Goal: Communication & Community: Answer question/provide support

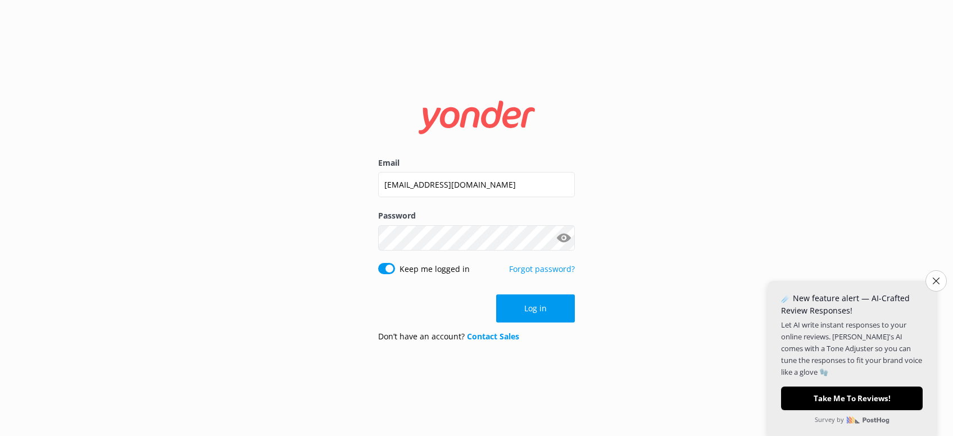
click at [547, 305] on button "Log in" at bounding box center [535, 308] width 79 height 28
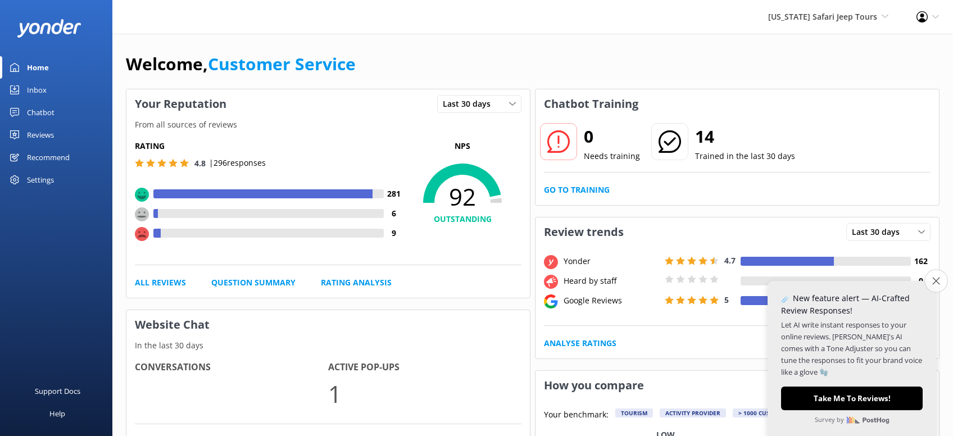
click at [935, 279] on icon "Close survey" at bounding box center [935, 280] width 7 height 7
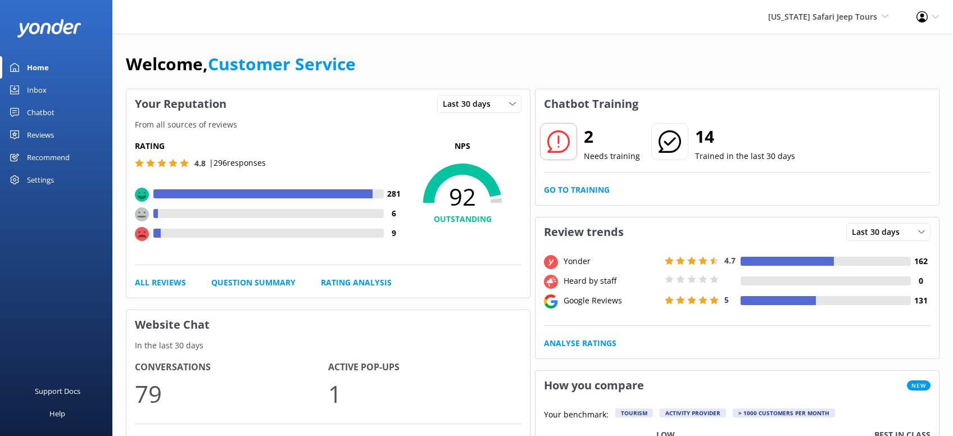
click at [43, 89] on div "Inbox" at bounding box center [37, 90] width 20 height 22
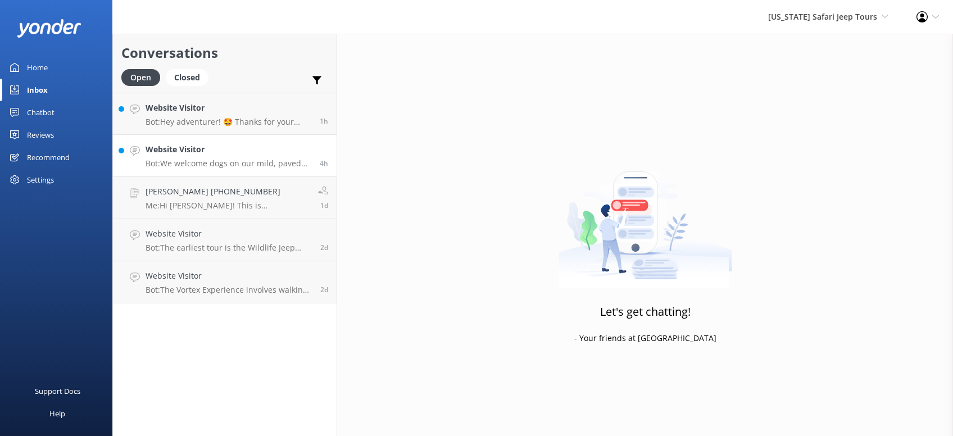
click at [240, 155] on h4 "Website Visitor" at bounding box center [229, 149] width 166 height 12
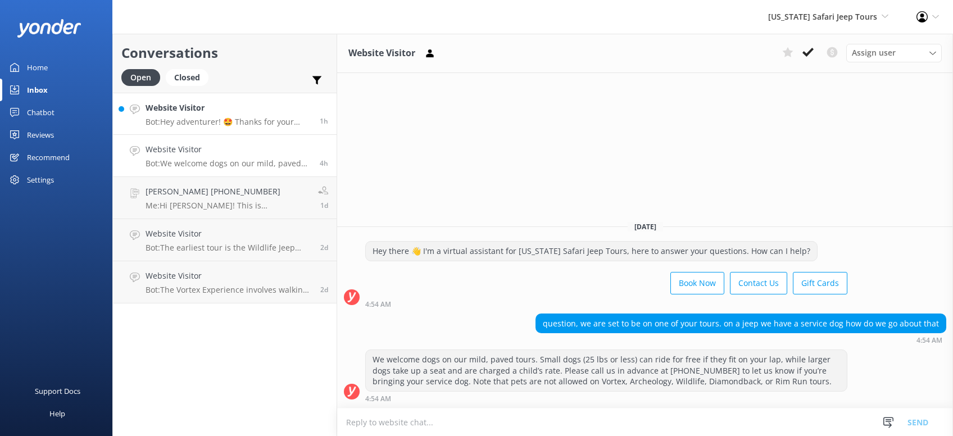
click at [234, 119] on p "Bot: Hey adventurer! 🤩 Thanks for your message, we'll get back to you as soon a…" at bounding box center [229, 122] width 166 height 10
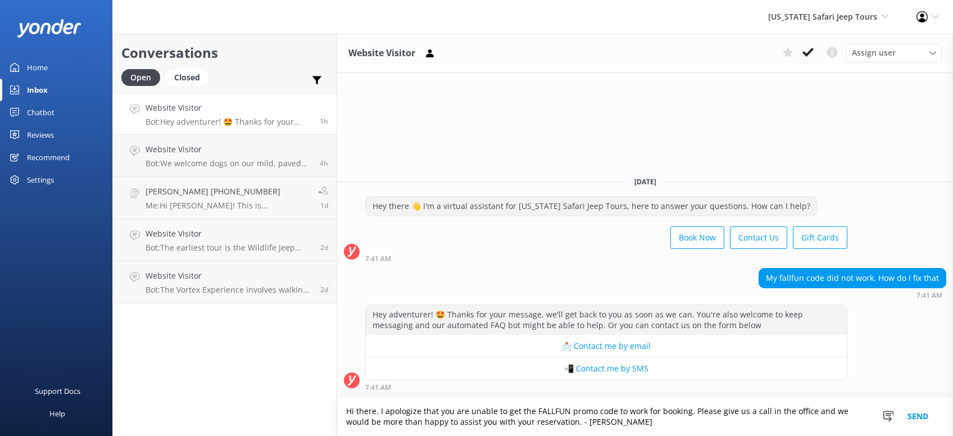
type textarea "Hi there. I apologize that you are unable to get the FALLFUN promo code to work…"
click at [914, 415] on button "Send" at bounding box center [918, 416] width 42 height 39
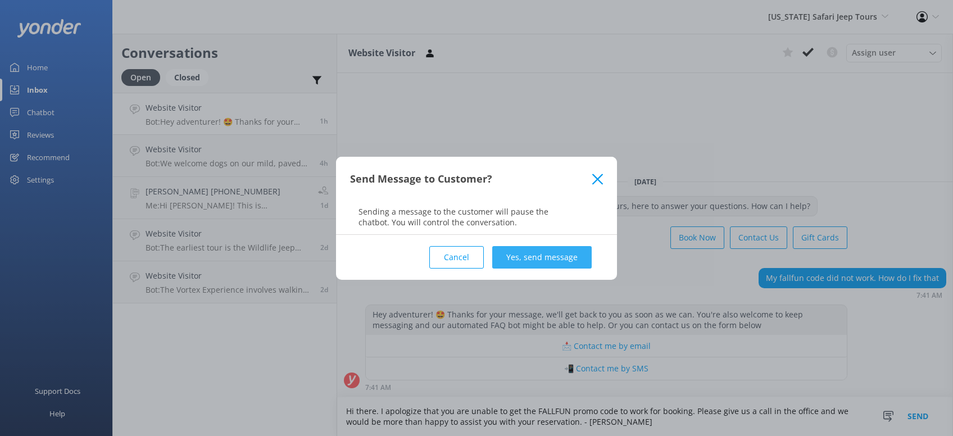
click at [544, 253] on button "Yes, send message" at bounding box center [541, 257] width 99 height 22
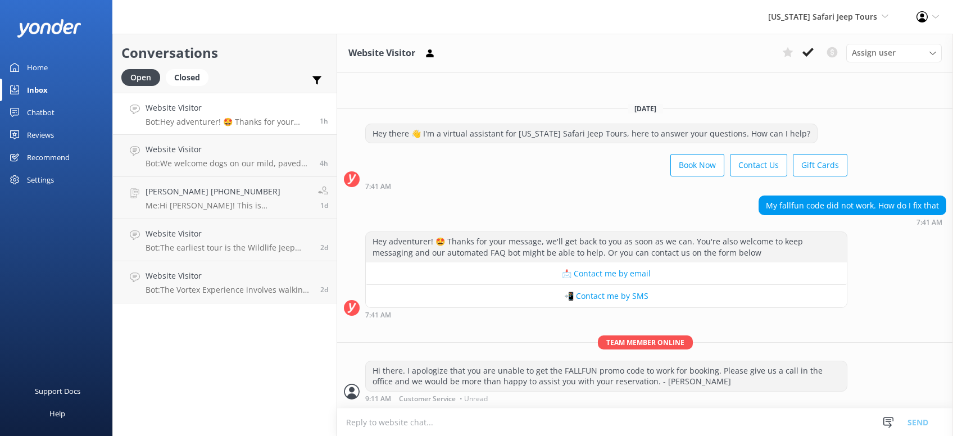
click at [45, 136] on div "Reviews" at bounding box center [40, 135] width 27 height 22
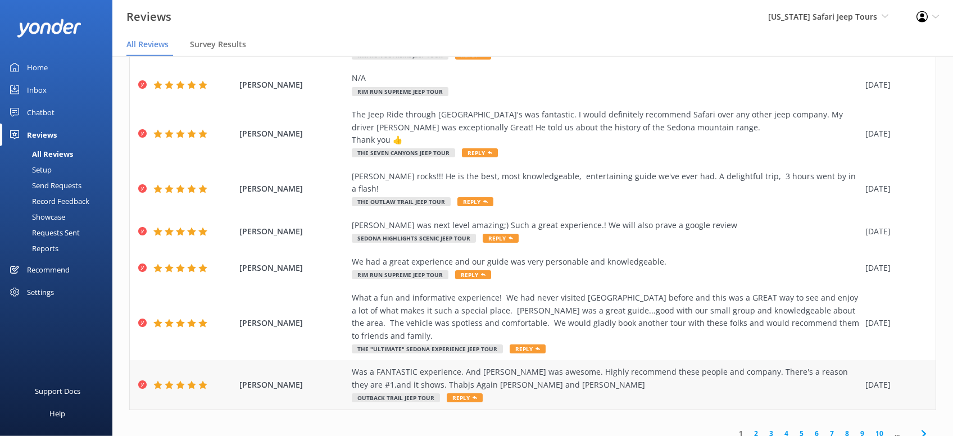
scroll to position [22, 0]
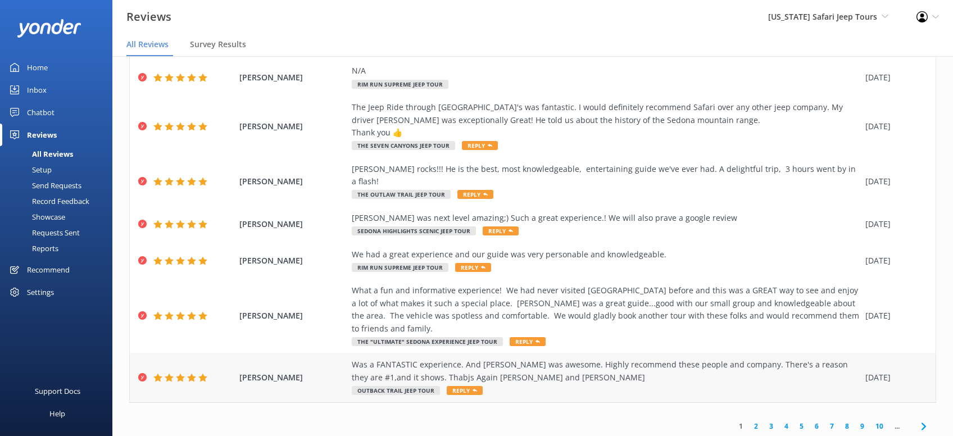
click at [466, 386] on span "Reply" at bounding box center [465, 390] width 36 height 9
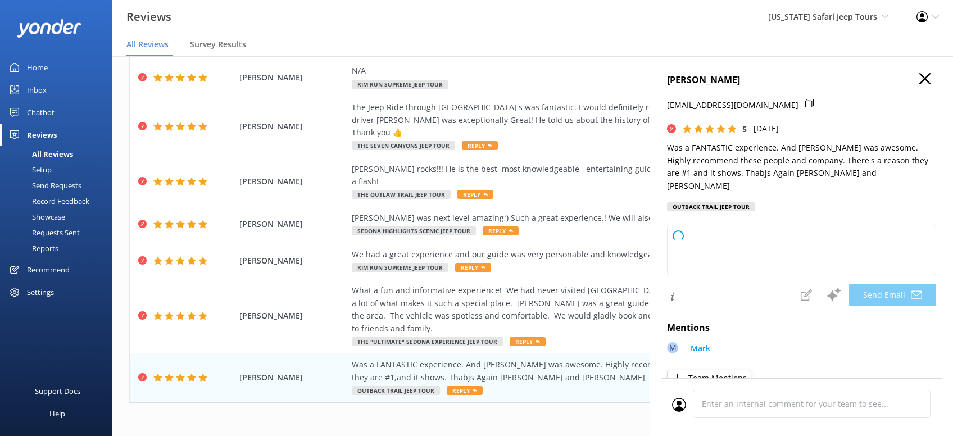
type textarea "Thanks so much, [PERSON_NAME]! We’re thrilled you and [PERSON_NAME] had a fanta…"
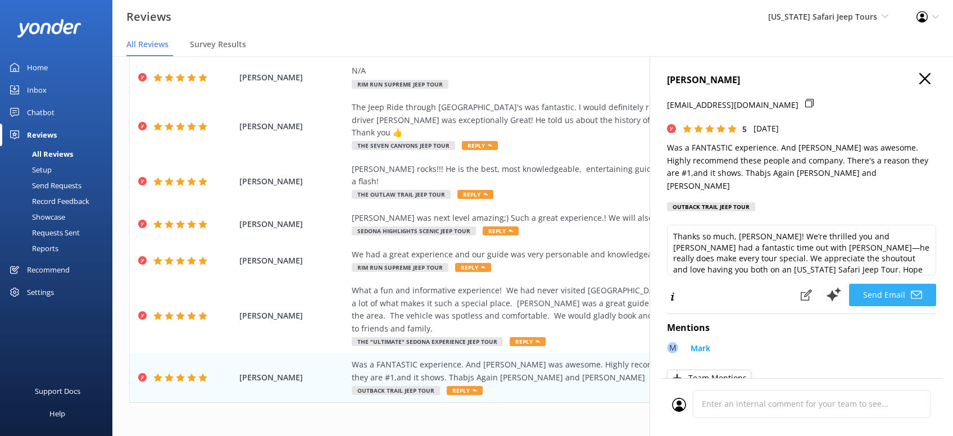
click at [894, 284] on button "Send Email" at bounding box center [892, 295] width 87 height 22
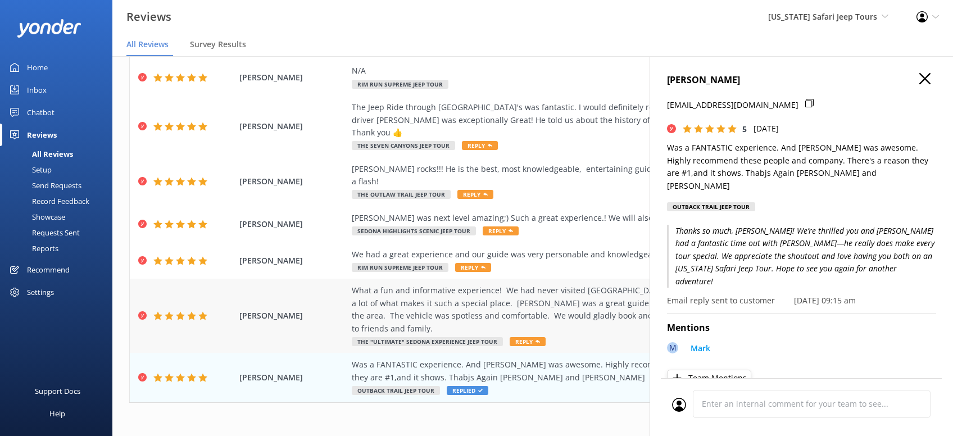
click at [525, 337] on span "Reply" at bounding box center [528, 341] width 36 height 9
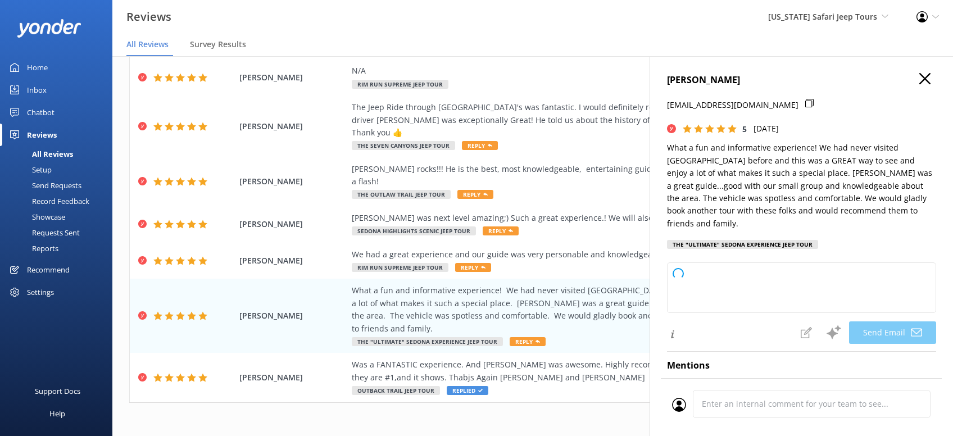
type textarea "[PERSON_NAME], thanks so much for the awesome review! We’re glad your first Sed…"
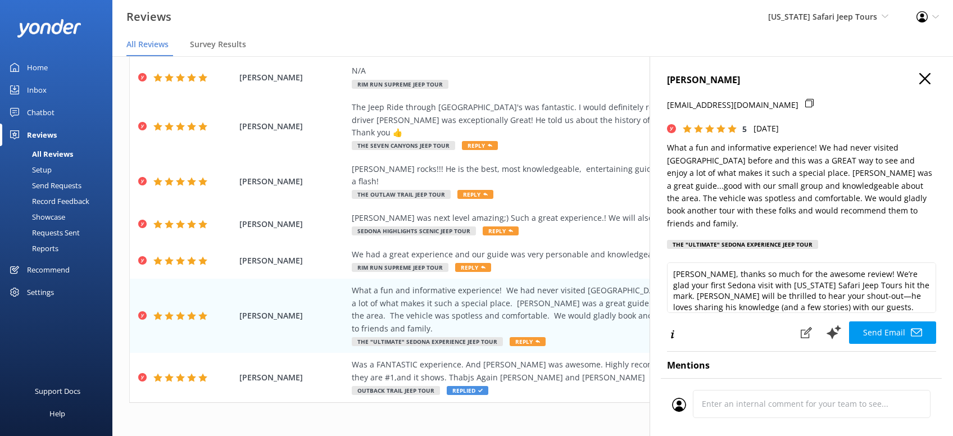
click at [892, 321] on button "Send Email" at bounding box center [892, 332] width 87 height 22
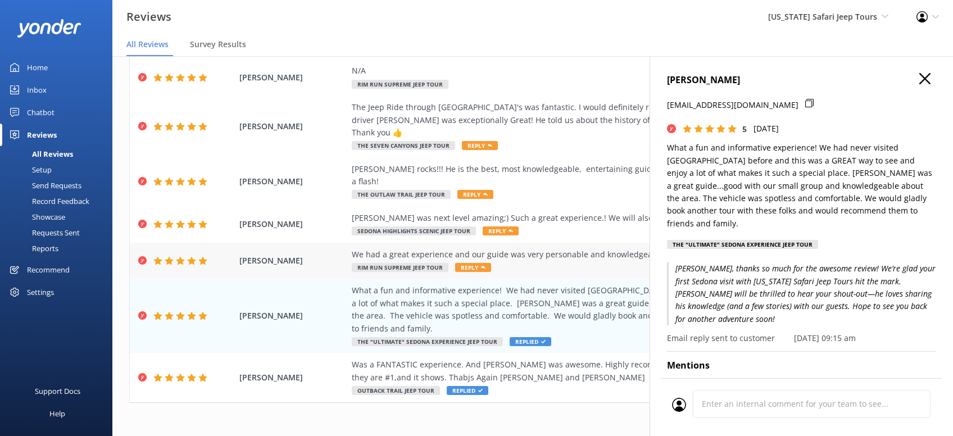
click at [464, 263] on span "Reply" at bounding box center [473, 267] width 36 height 9
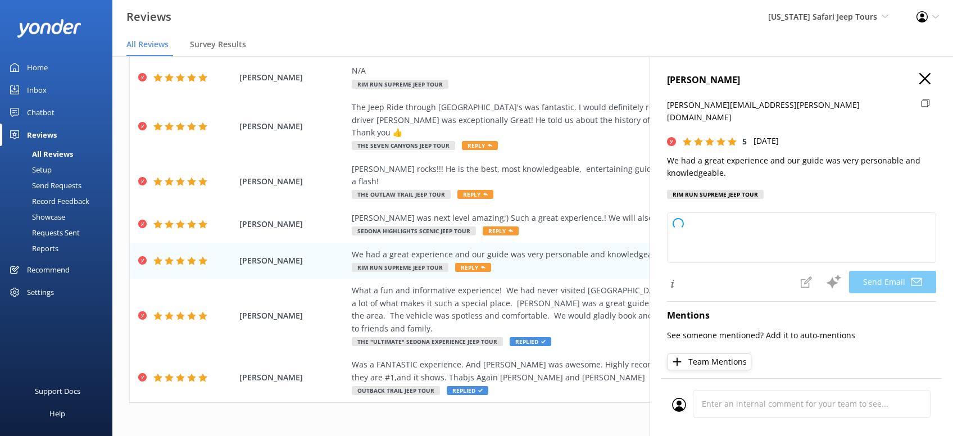
type textarea "Thanks so much, [PERSON_NAME]! We're glad you had a great time and enjoyed your…"
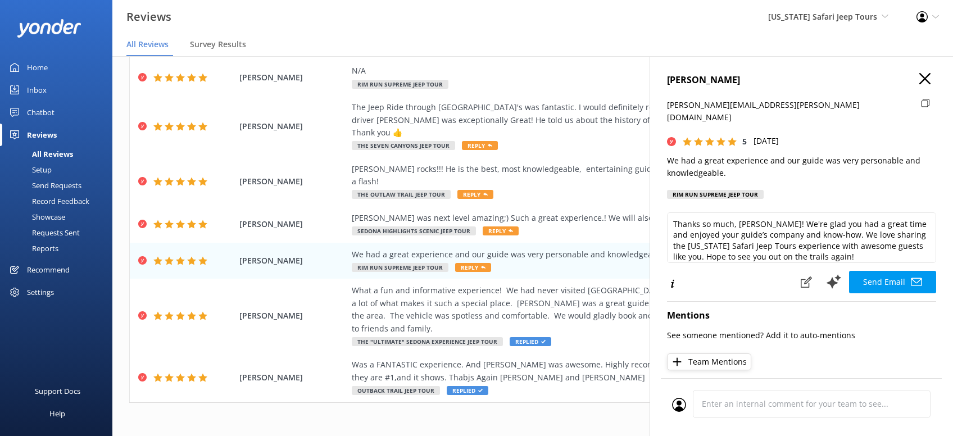
click at [898, 271] on button "Send Email" at bounding box center [892, 282] width 87 height 22
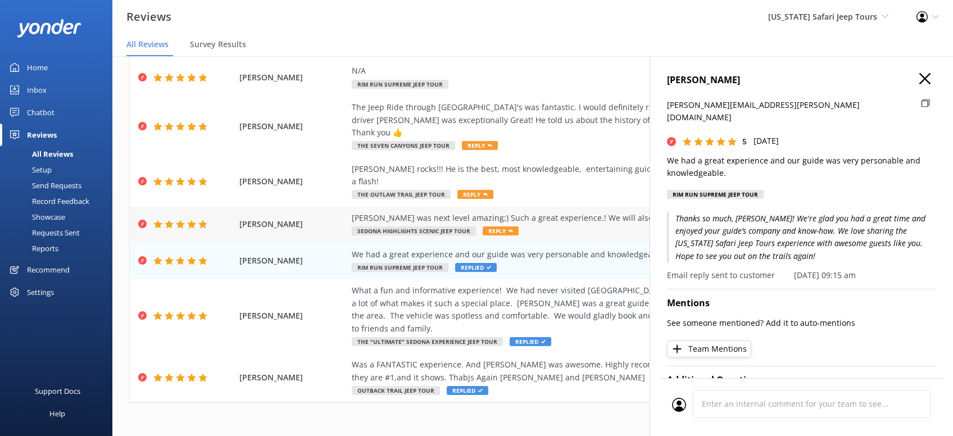
click at [495, 226] on span "Reply" at bounding box center [501, 230] width 36 height 9
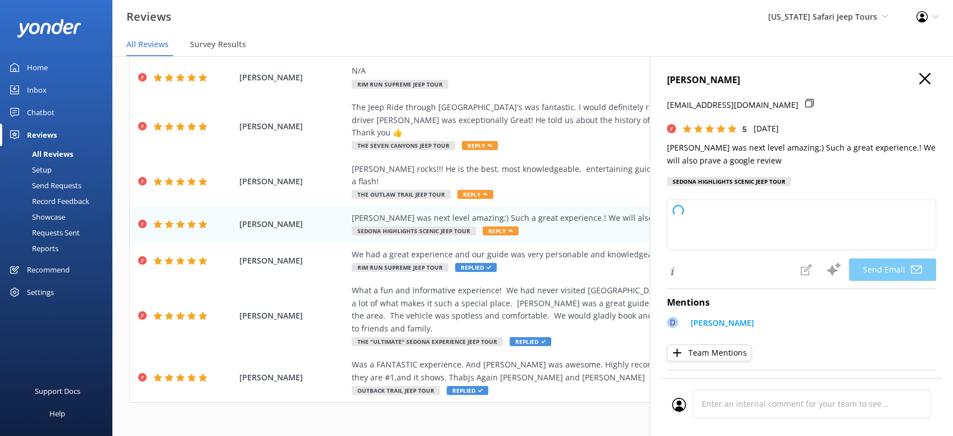
type textarea "[PERSON_NAME], we’re grinning ear to ear reading this! [PERSON_NAME] will be th…"
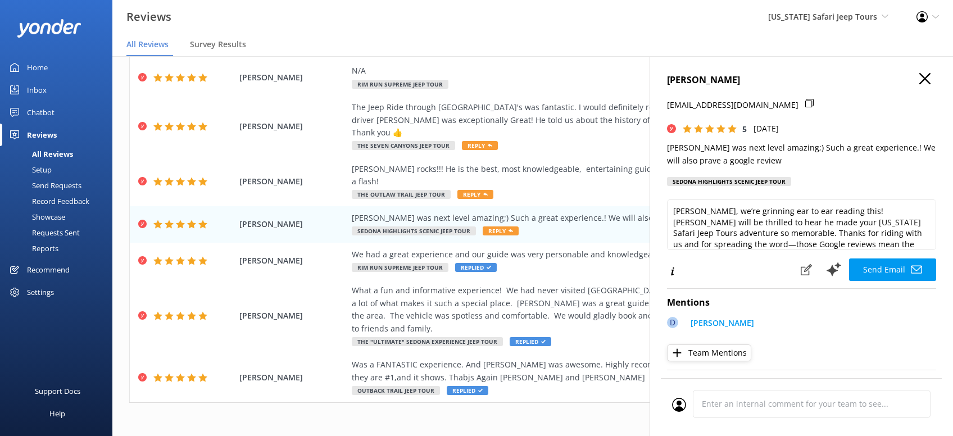
click at [889, 281] on button "Send Email" at bounding box center [892, 270] width 87 height 22
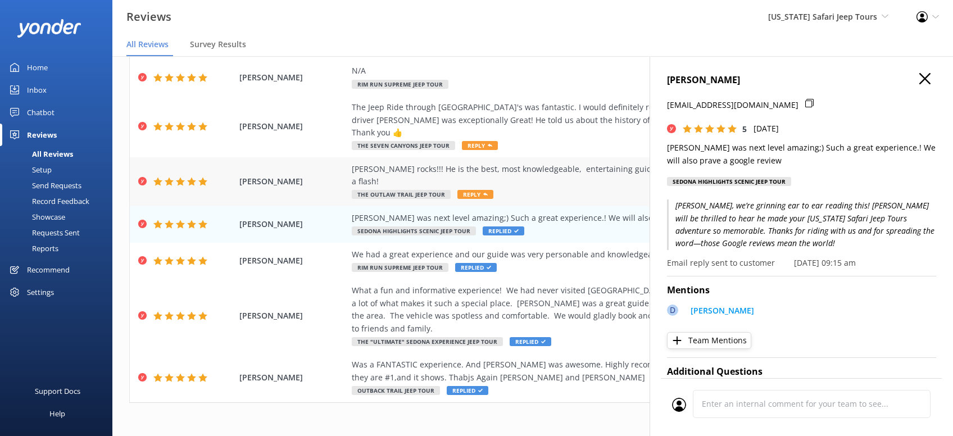
click at [472, 190] on span "Reply" at bounding box center [475, 194] width 36 height 9
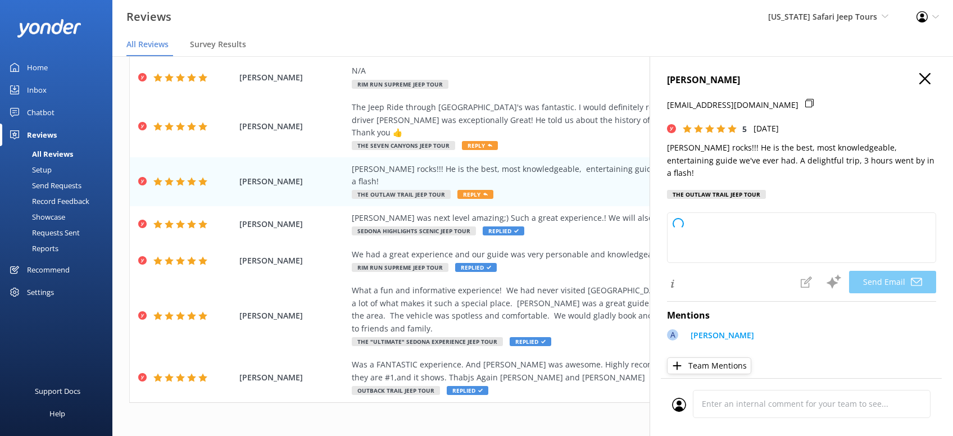
type textarea "Jacline, thanks so much for your awesome review! We totally agree—[PERSON_NAME]…"
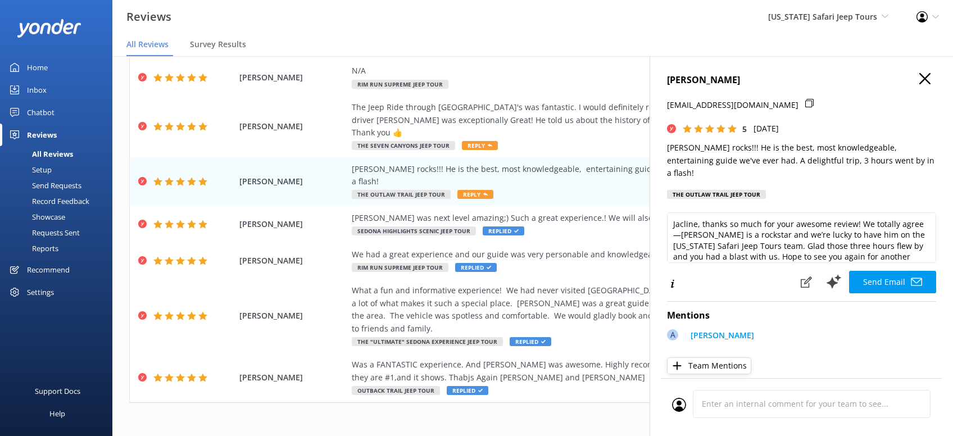
click at [891, 292] on button "Send Email" at bounding box center [892, 282] width 87 height 22
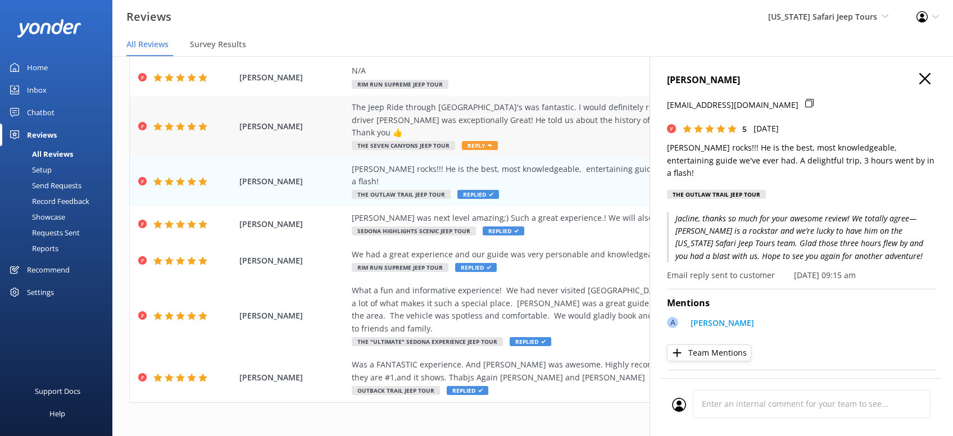
click at [468, 147] on span "Reply" at bounding box center [480, 145] width 36 height 9
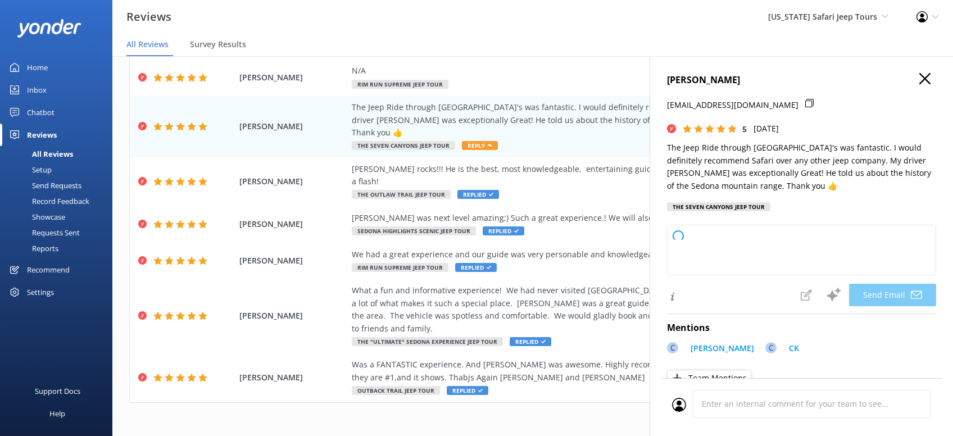
type textarea "Thanks so much, [PERSON_NAME]! We’re thrilled you had a fantastic time explorin…"
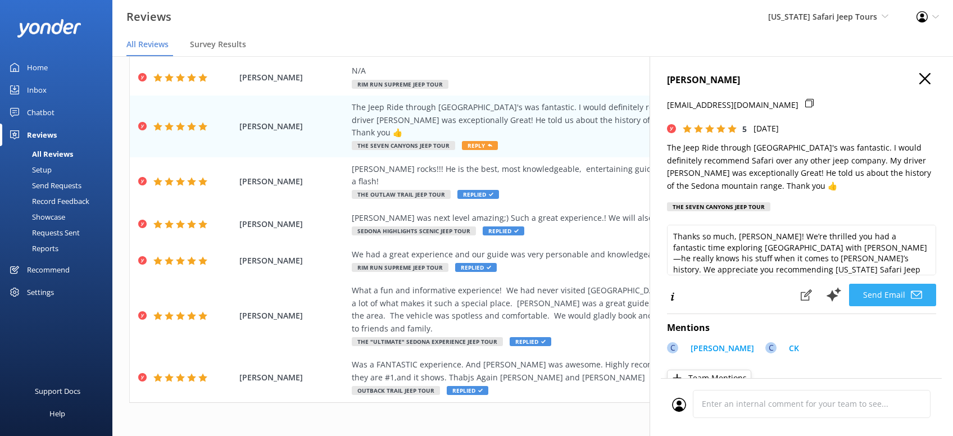
click at [898, 294] on button "Send Email" at bounding box center [892, 295] width 87 height 22
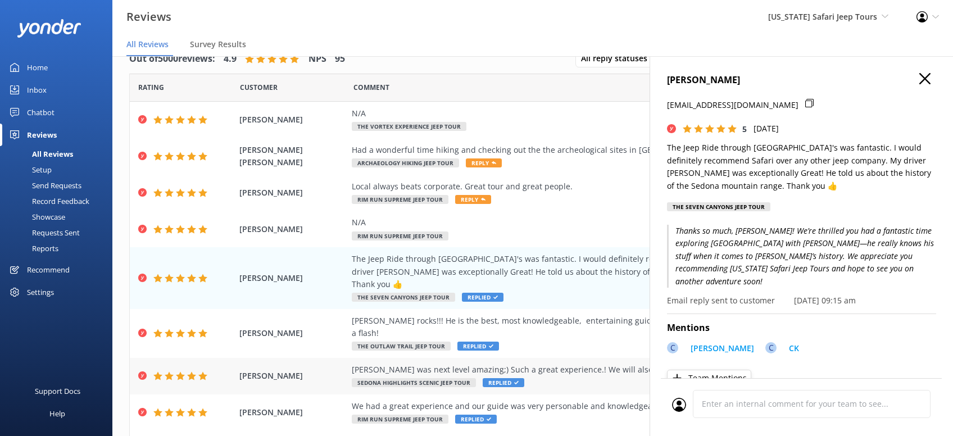
scroll to position [0, 0]
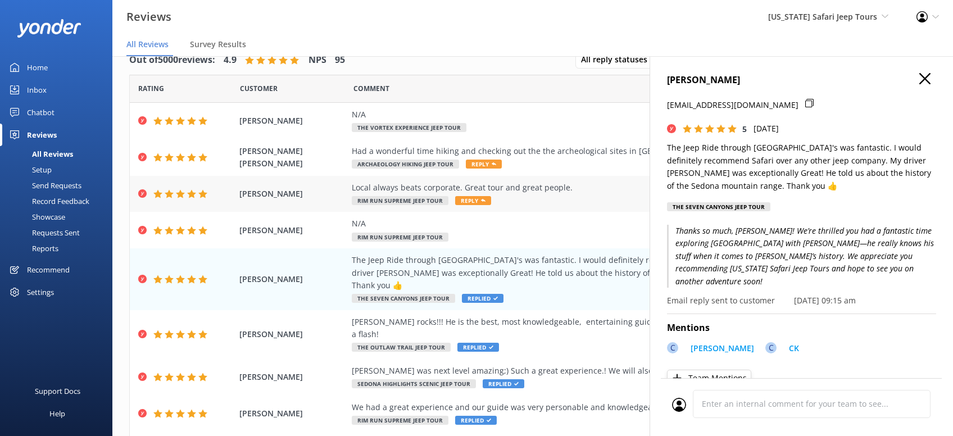
click at [469, 198] on span "Reply" at bounding box center [473, 200] width 36 height 9
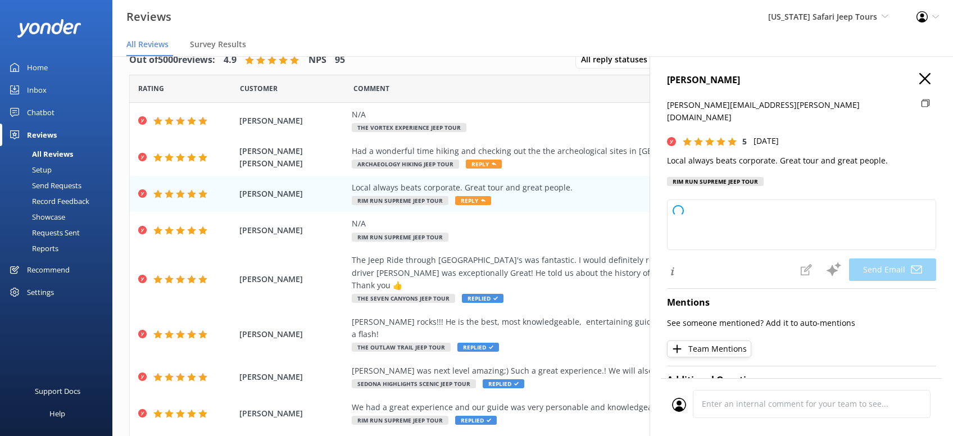
type textarea "Thanks so much, [PERSON_NAME]! We’re proud to keep things local here at [US_STA…"
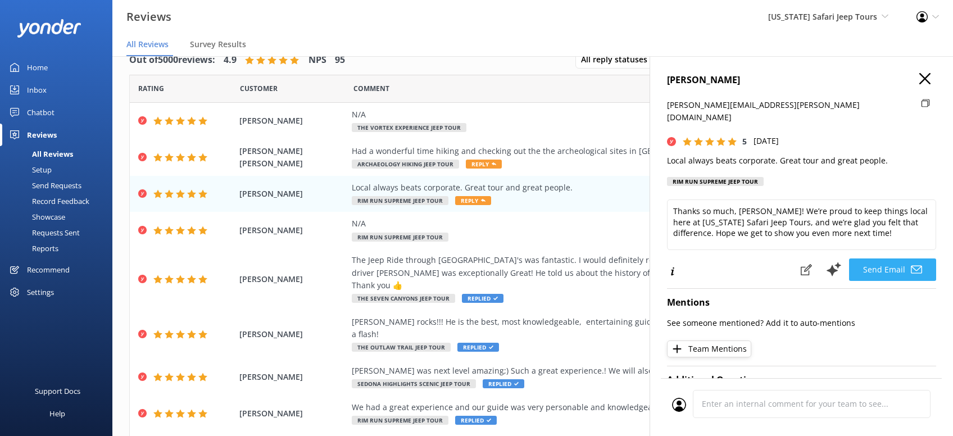
click at [898, 259] on button "Send Email" at bounding box center [892, 270] width 87 height 22
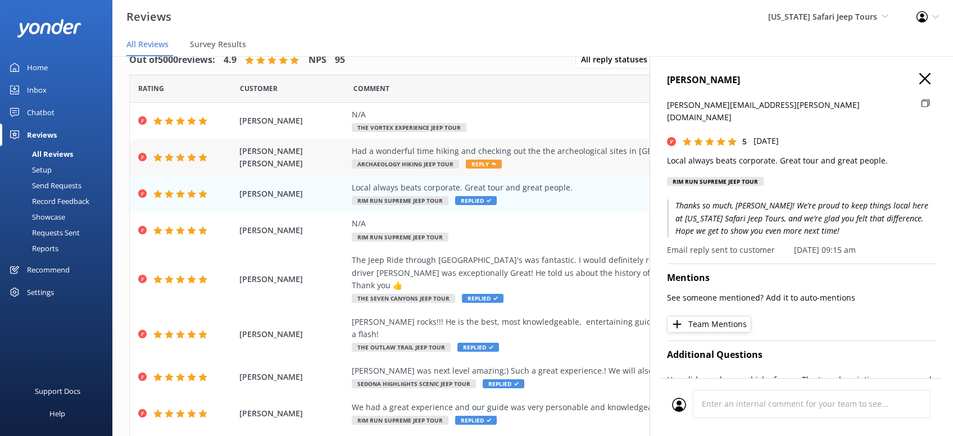
click at [483, 164] on span "Reply" at bounding box center [484, 164] width 36 height 9
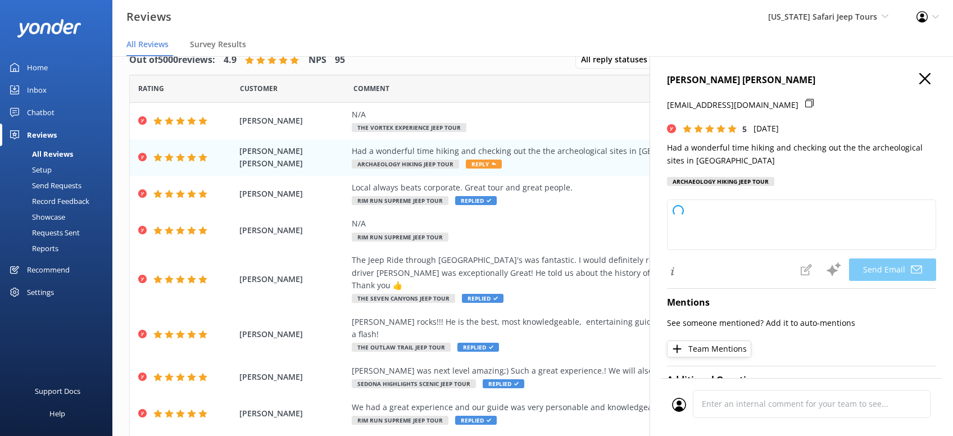
type textarea "Thanks so much, [PERSON_NAME]! We’re glad you enjoyed exploring [PERSON_NAME]’s…"
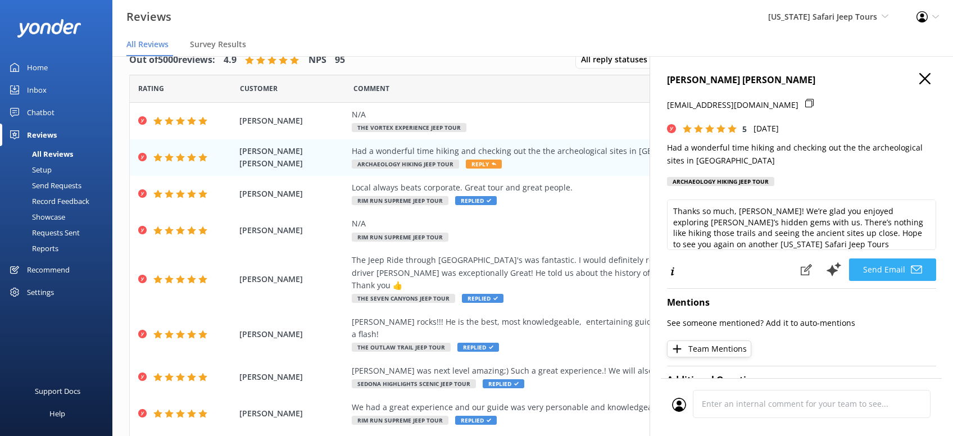
click at [894, 266] on button "Send Email" at bounding box center [892, 270] width 87 height 22
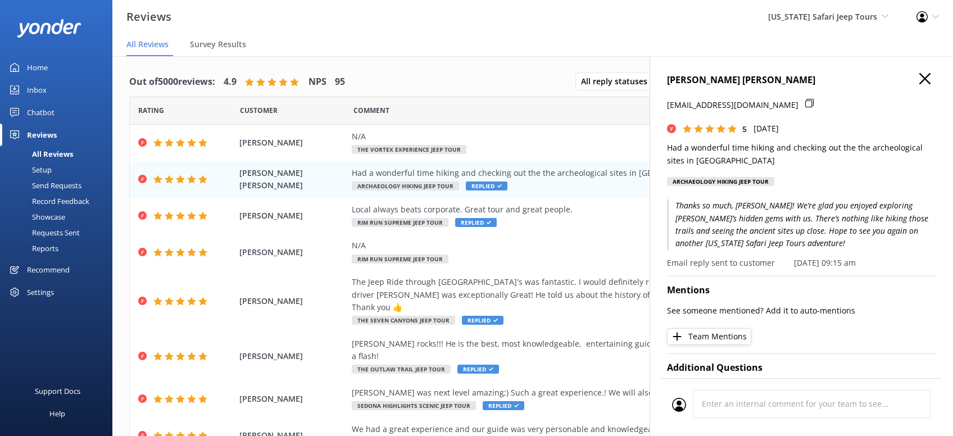
click at [924, 81] on icon "button" at bounding box center [924, 78] width 11 height 11
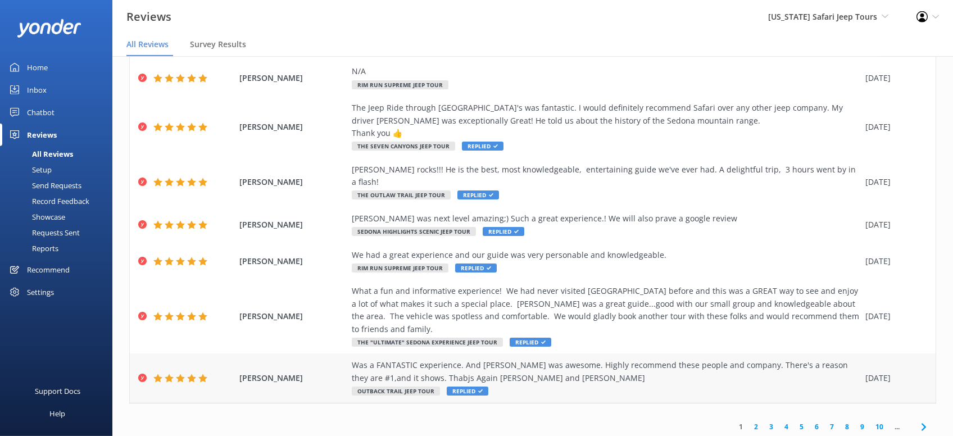
scroll to position [22, 0]
click at [755, 421] on link "2" at bounding box center [756, 426] width 15 height 11
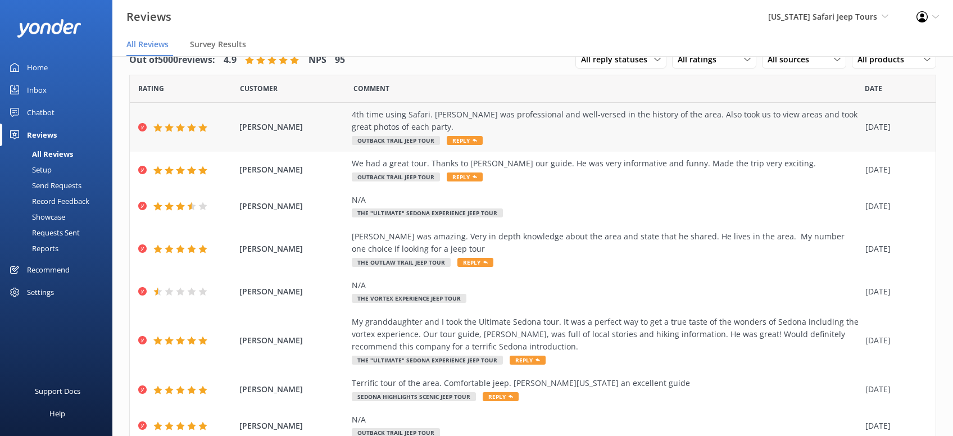
click at [464, 139] on span "Reply" at bounding box center [465, 140] width 36 height 9
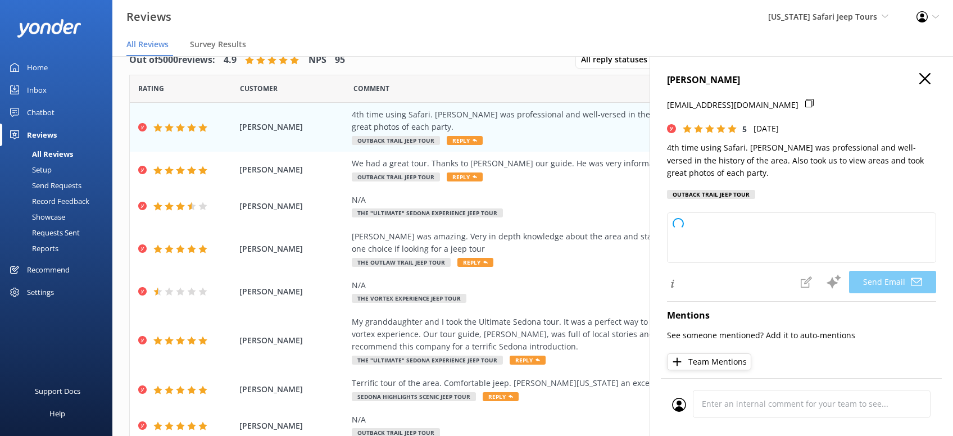
type textarea "Hey [PERSON_NAME], we love seeing familiar faces—four times is awesome! Thanks …"
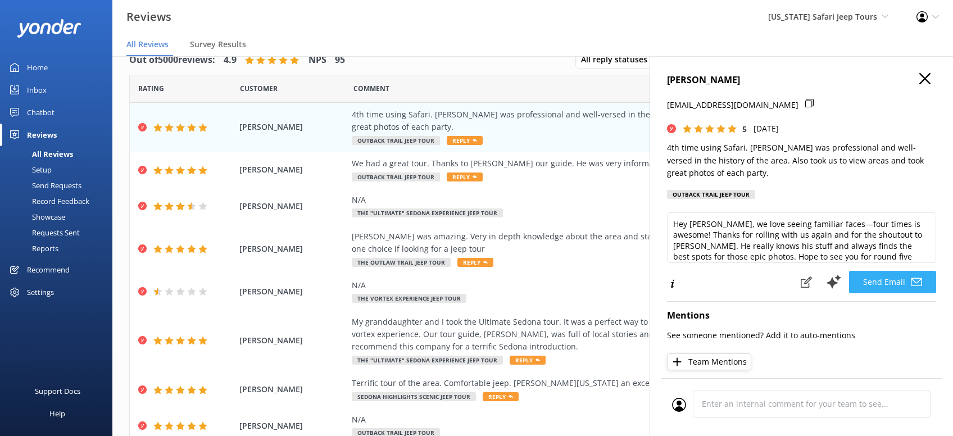
click at [895, 293] on button "Send Email" at bounding box center [892, 282] width 87 height 22
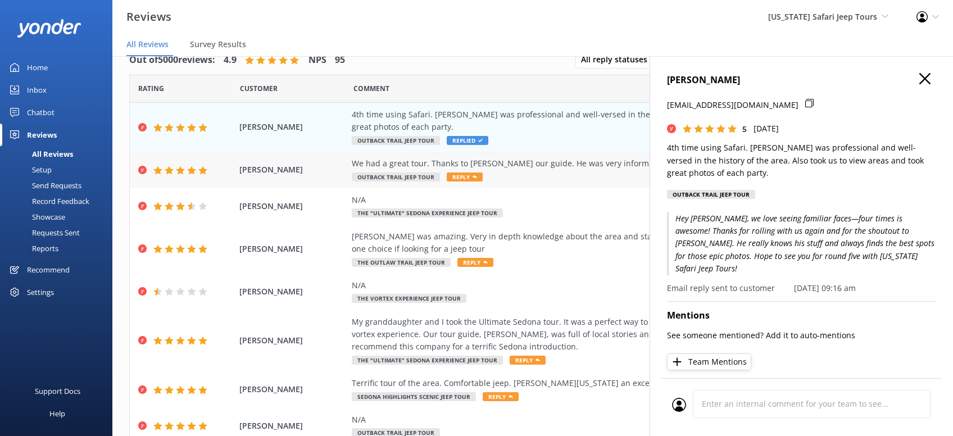
drag, startPoint x: 464, startPoint y: 175, endPoint x: 461, endPoint y: 161, distance: 14.4
click at [462, 167] on div "We had a great tour. Thanks to [PERSON_NAME] our guide. He was very informative…" at bounding box center [606, 169] width 508 height 25
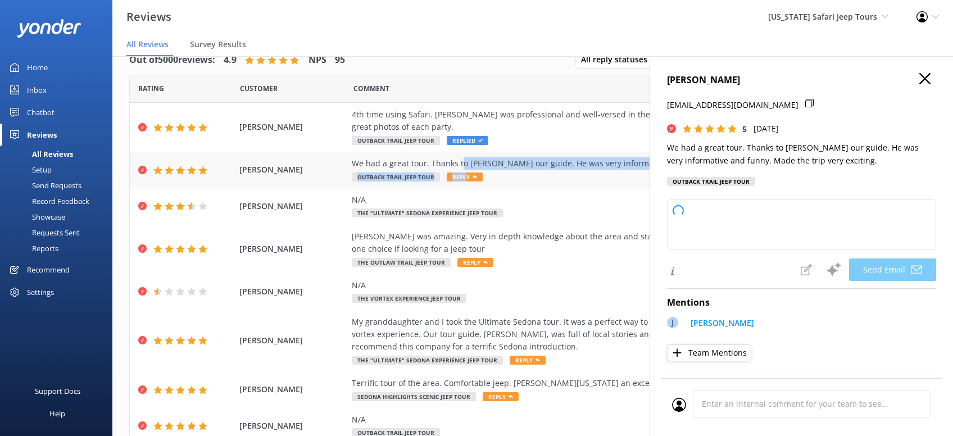
type textarea "Thanks so much, [PERSON_NAME]! We’re glad you had a blast out there with [PERSO…"
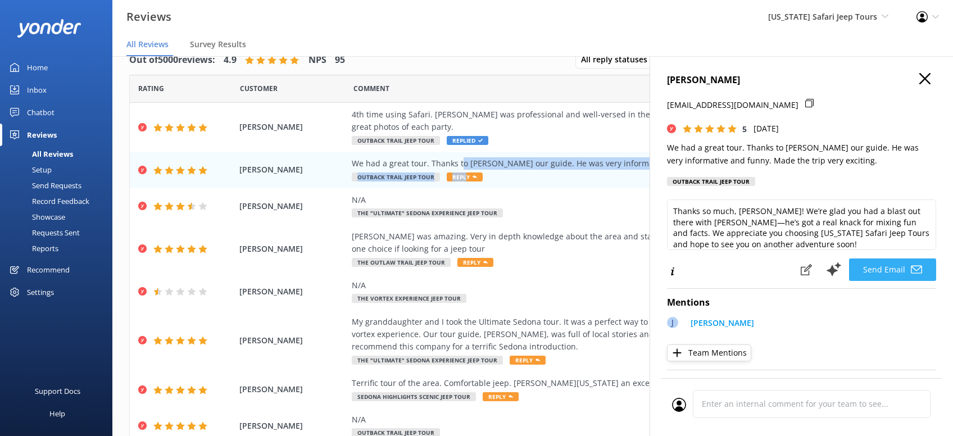
click at [906, 281] on button "Send Email" at bounding box center [892, 270] width 87 height 22
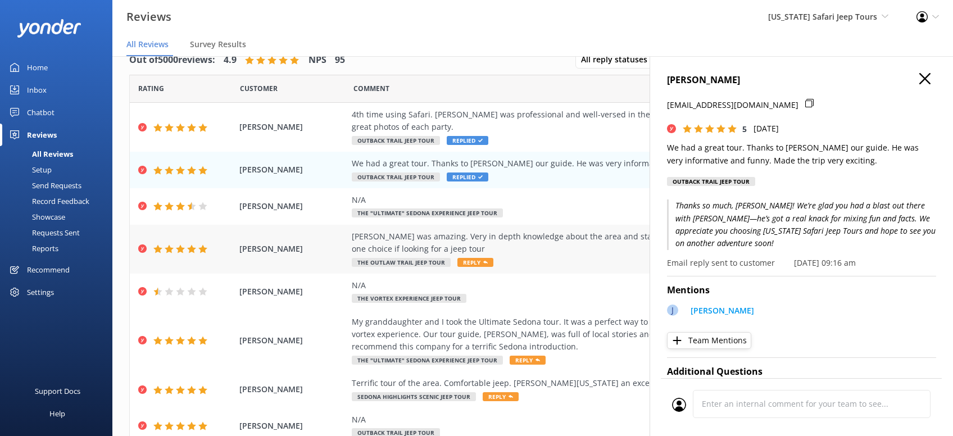
click at [477, 264] on span "Reply" at bounding box center [475, 262] width 36 height 9
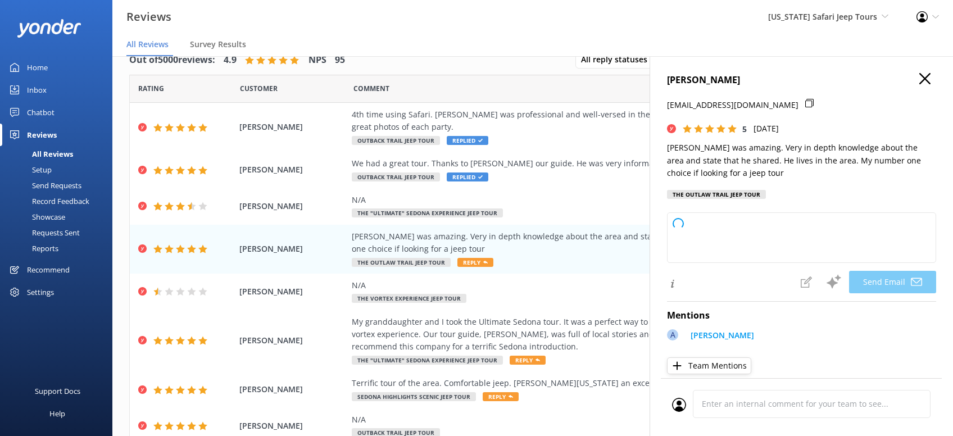
type textarea "Thanks so much, [PERSON_NAME]! We're lucky to have [PERSON_NAME] on the [US_STA…"
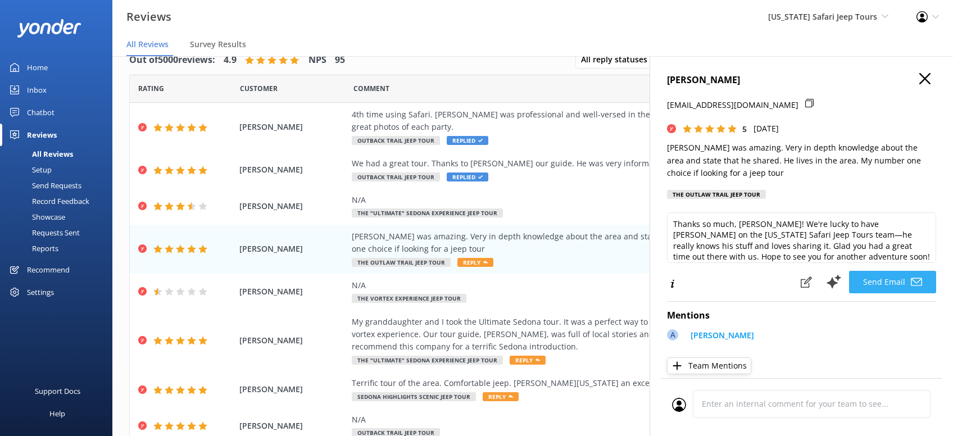
click at [887, 293] on button "Send Email" at bounding box center [892, 282] width 87 height 22
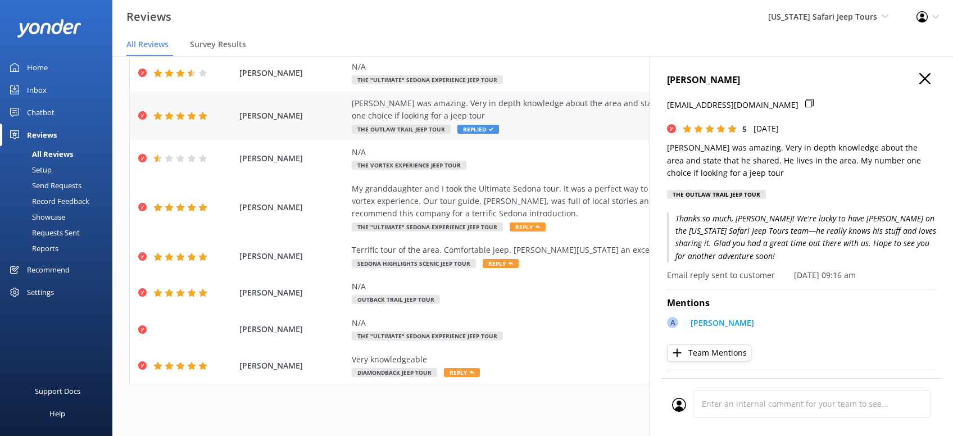
scroll to position [140, 0]
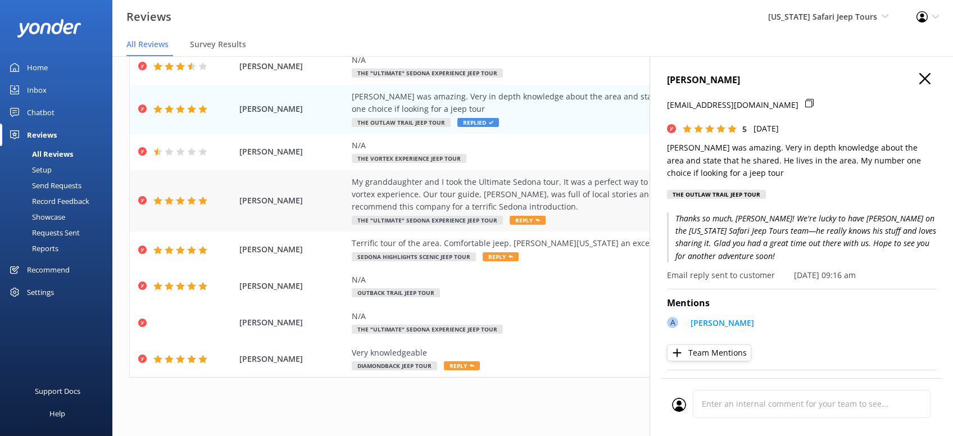
click at [522, 220] on span "Reply" at bounding box center [528, 220] width 36 height 9
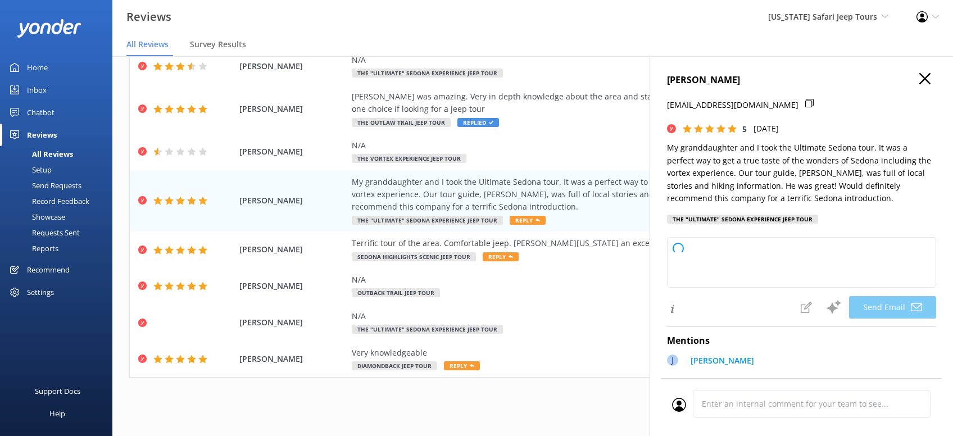
type textarea "[PERSON_NAME], we’re so glad you and your granddaughter had a blast on the Ulti…"
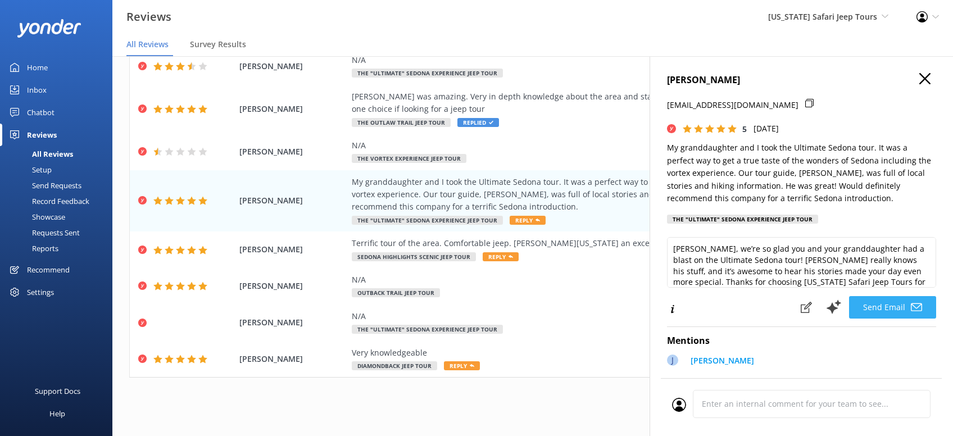
click at [899, 319] on button "Send Email" at bounding box center [892, 307] width 87 height 22
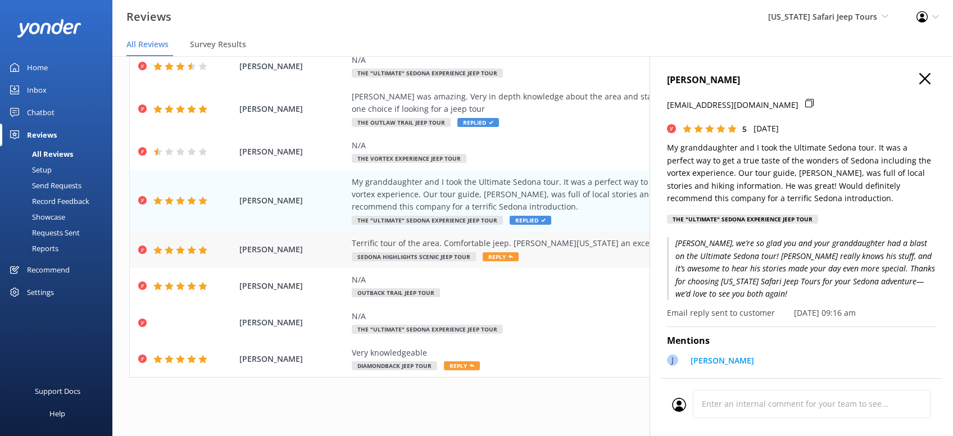
click at [494, 256] on span "Reply" at bounding box center [501, 256] width 36 height 9
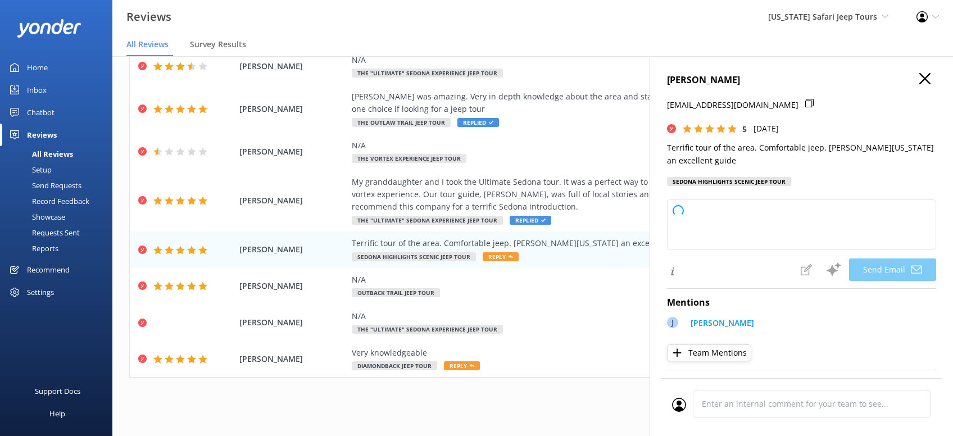
type textarea "Thanks so much, [PERSON_NAME]! We’re glad you enjoyed the tour and rode in comf…"
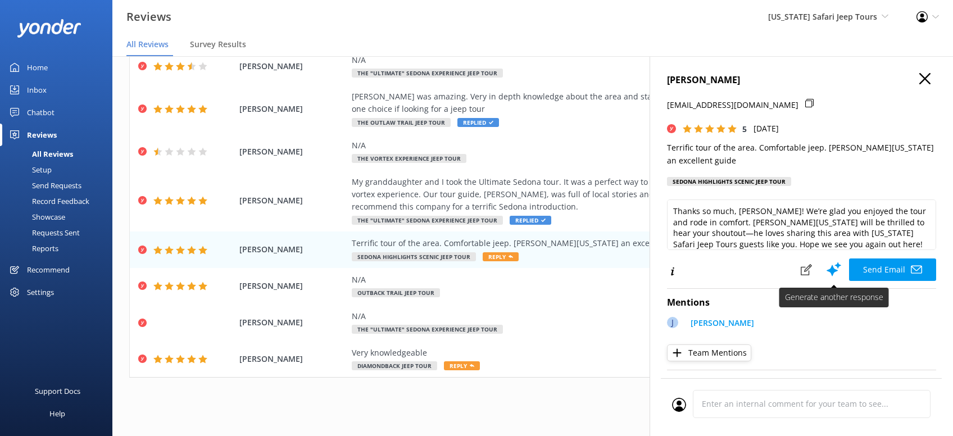
click at [881, 268] on button "Send Email" at bounding box center [892, 270] width 87 height 22
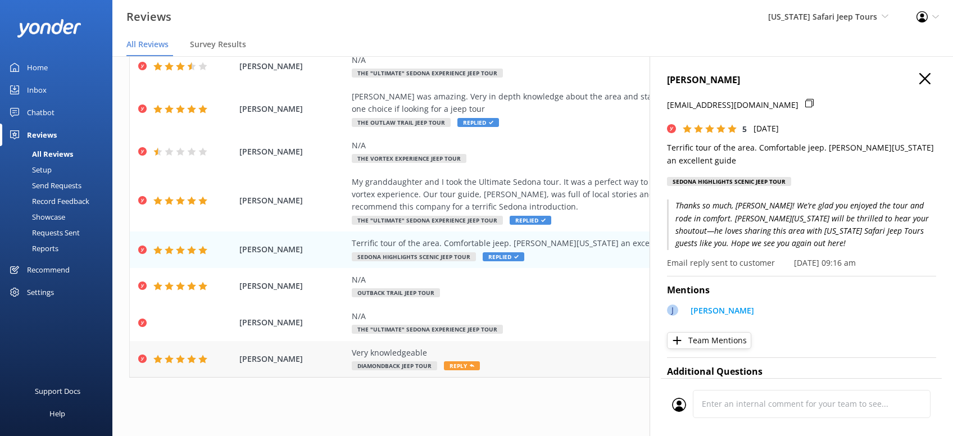
click at [457, 368] on span "Reply" at bounding box center [462, 365] width 36 height 9
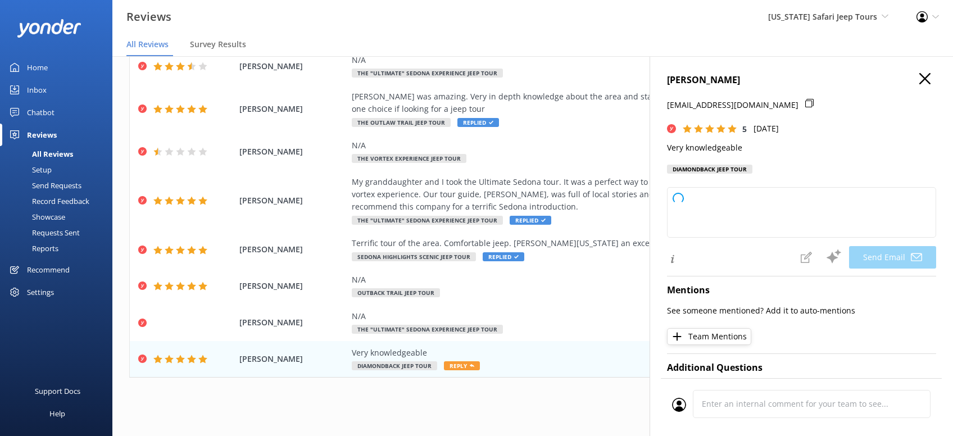
type textarea "Thanks so much, [PERSON_NAME]! We’re glad you enjoyed the tour and picked up so…"
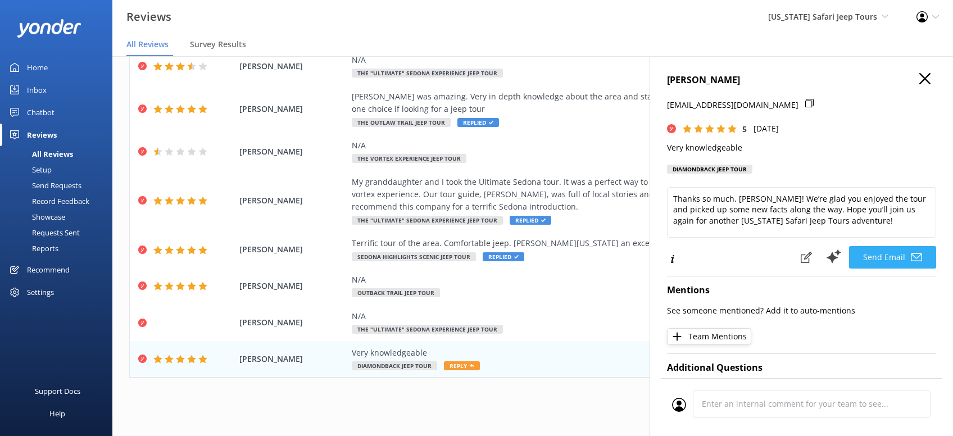
click at [894, 269] on button "Send Email" at bounding box center [892, 257] width 87 height 22
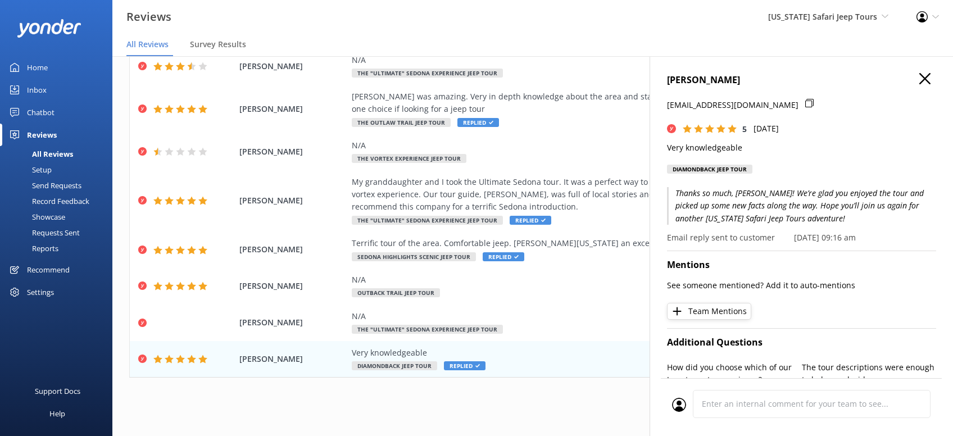
click at [927, 76] on use "button" at bounding box center [924, 78] width 11 height 11
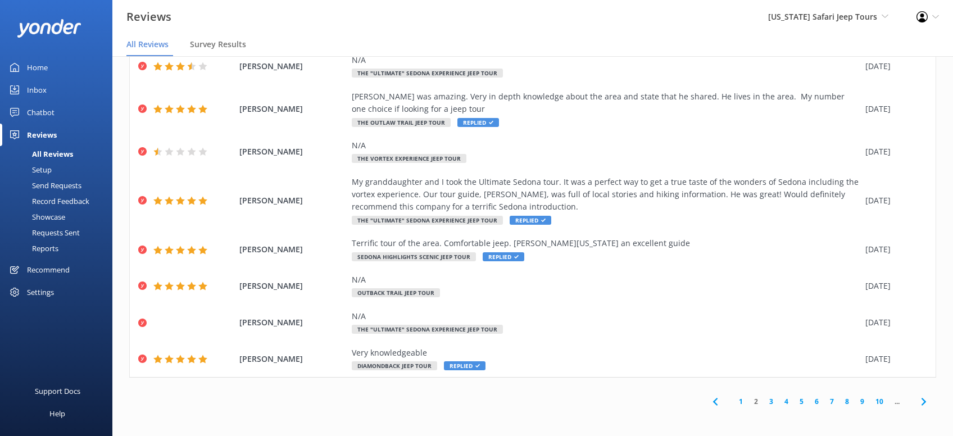
click at [771, 400] on link "3" at bounding box center [771, 401] width 15 height 11
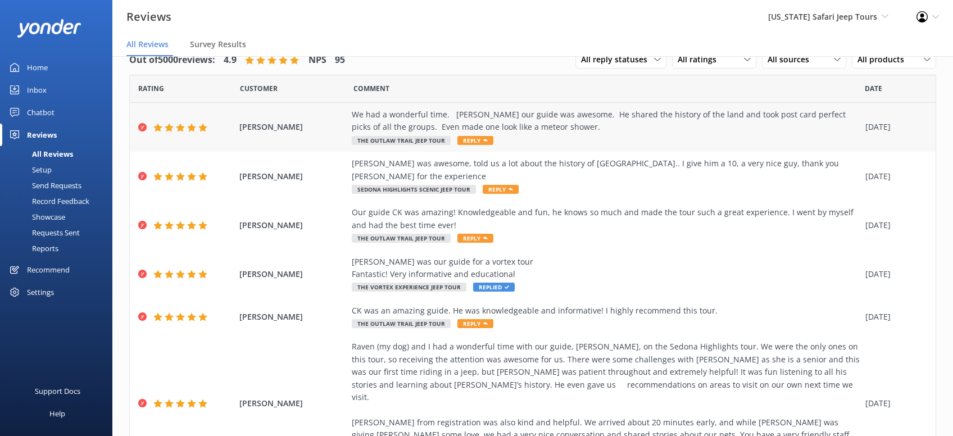
click at [474, 139] on span "Reply" at bounding box center [475, 140] width 36 height 9
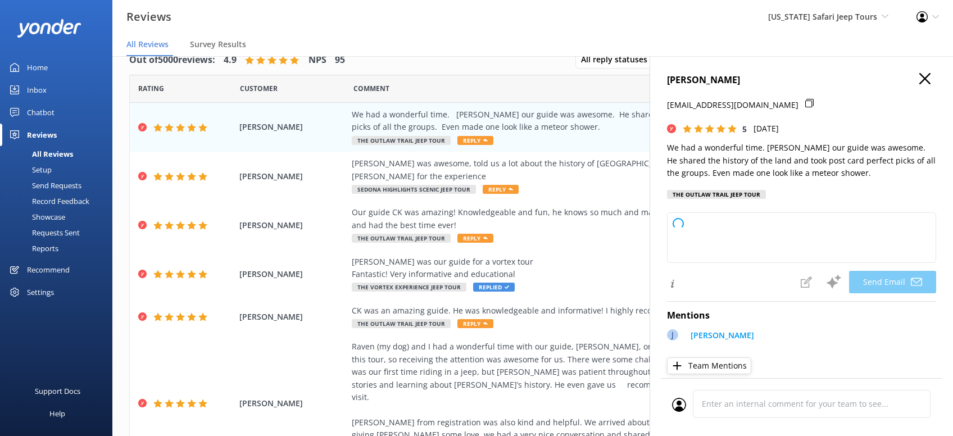
type textarea "Thanks so much, [PERSON_NAME]! We’re glad you had an awesome time out there wit…"
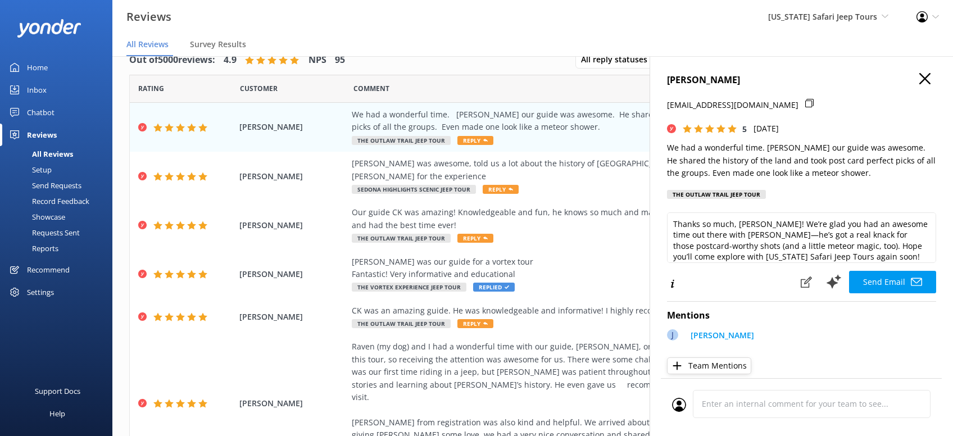
click at [890, 293] on button "Send Email" at bounding box center [892, 282] width 87 height 22
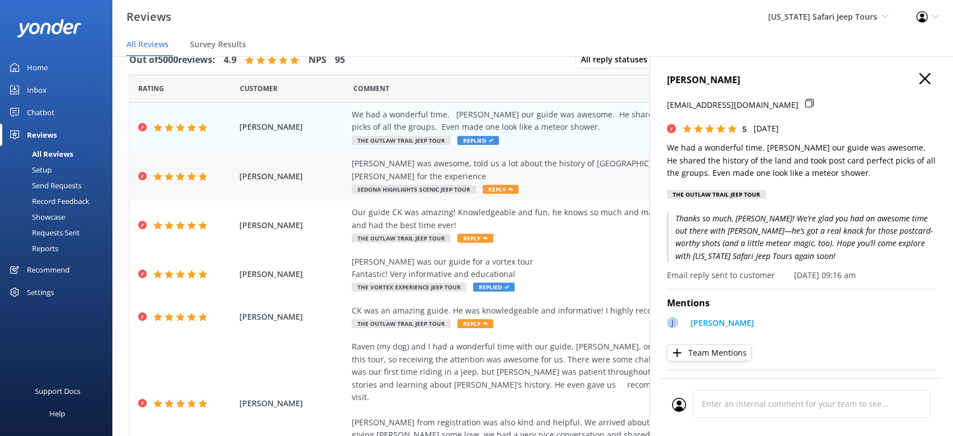
click at [499, 185] on span "Reply" at bounding box center [501, 189] width 36 height 9
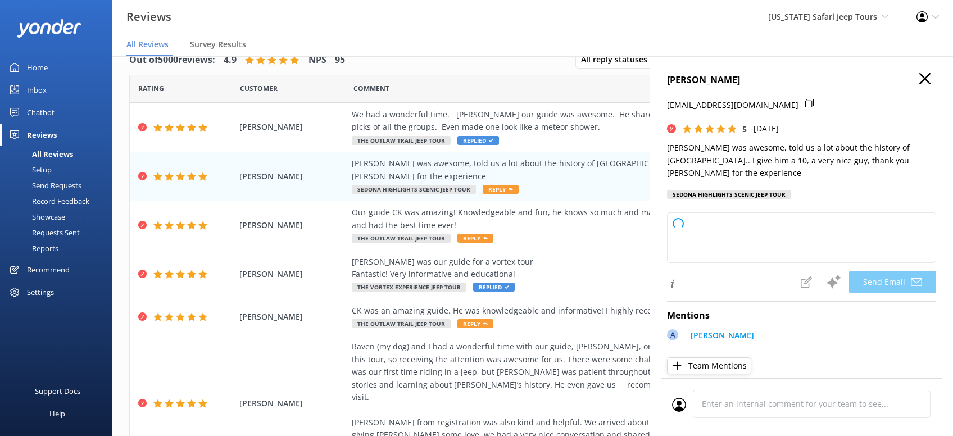
type textarea "Thanks so much, [PERSON_NAME]! We’re lucky to have [PERSON_NAME] on the [US_STA…"
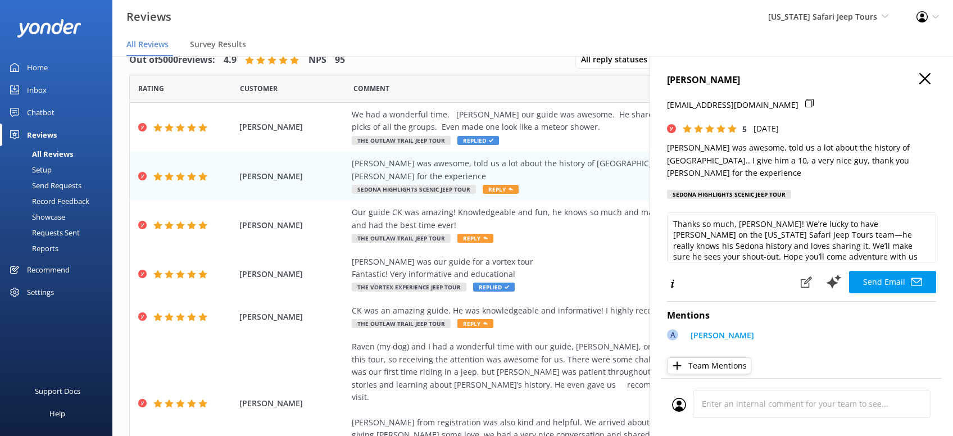
click at [892, 271] on button "Send Email" at bounding box center [892, 282] width 87 height 22
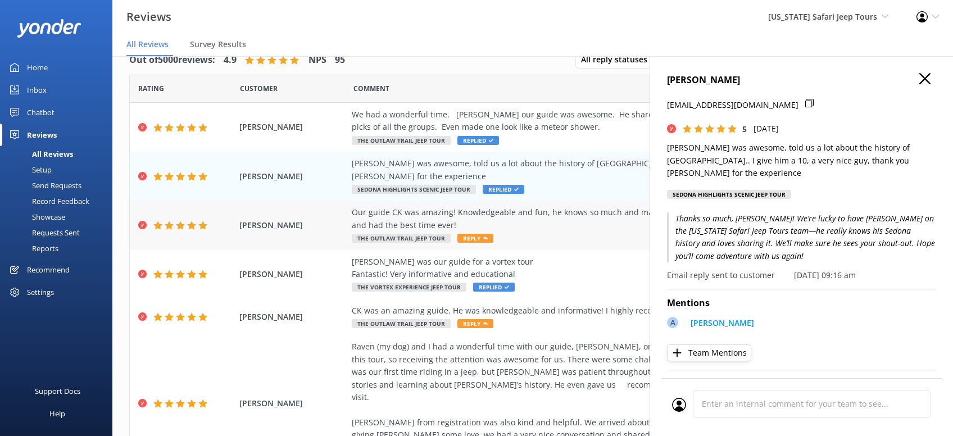
click at [469, 234] on span "Reply" at bounding box center [475, 238] width 36 height 9
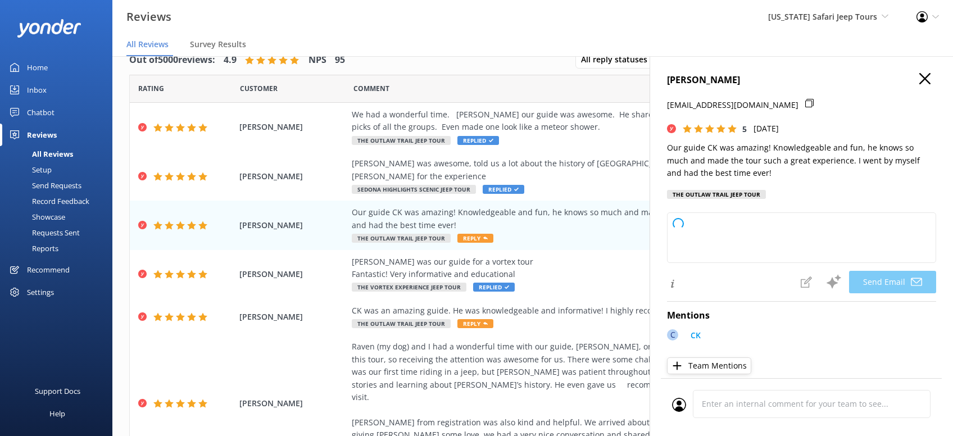
type textarea "[PERSON_NAME], thanks so much for joining us and for the awesome review! We're …"
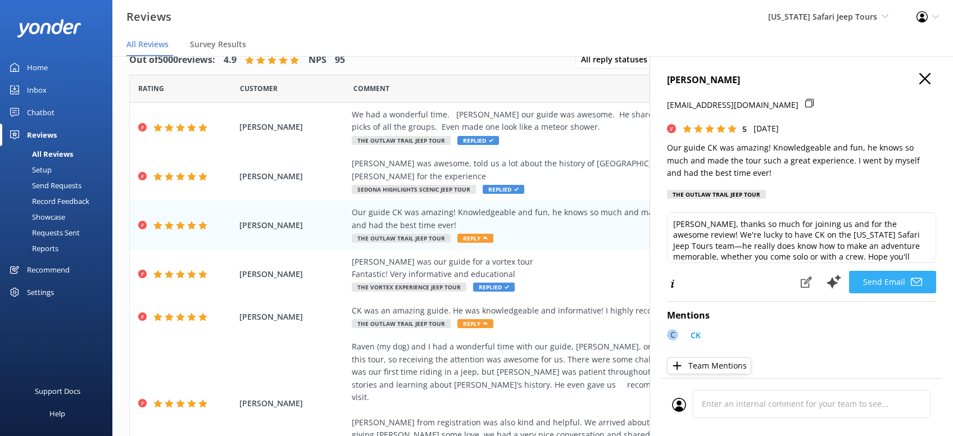
click at [889, 293] on button "Send Email" at bounding box center [892, 282] width 87 height 22
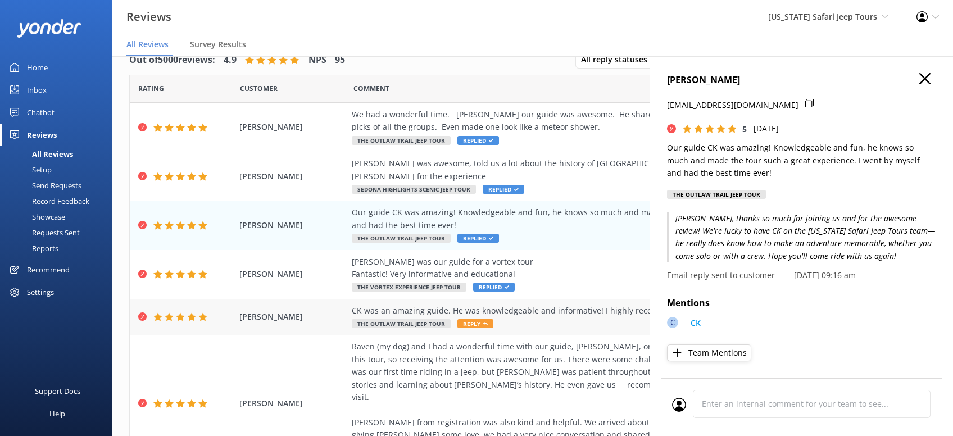
click at [466, 319] on span "Reply" at bounding box center [475, 323] width 36 height 9
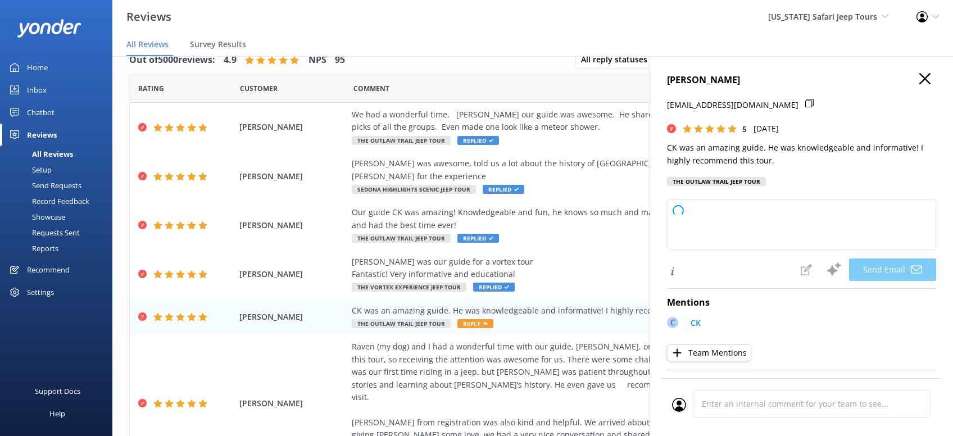
type textarea "Hey [PERSON_NAME], thanks a ton for the awesome review! We’re so glad you had a…"
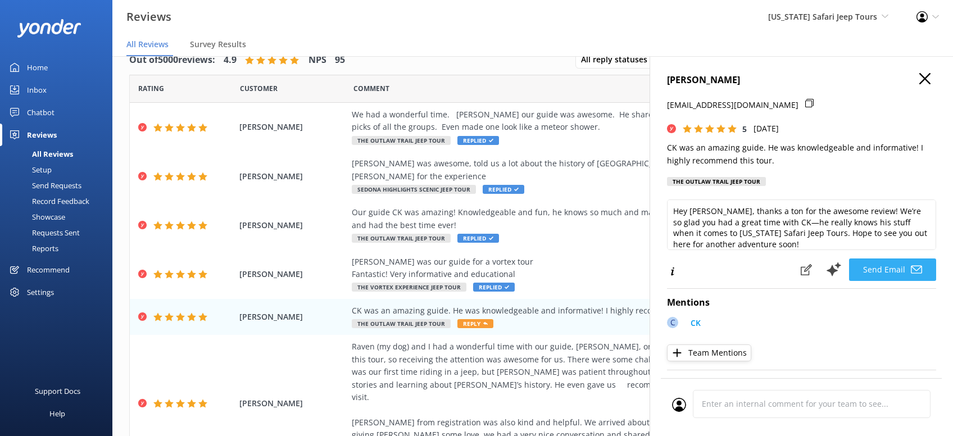
click at [893, 281] on button "Send Email" at bounding box center [892, 270] width 87 height 22
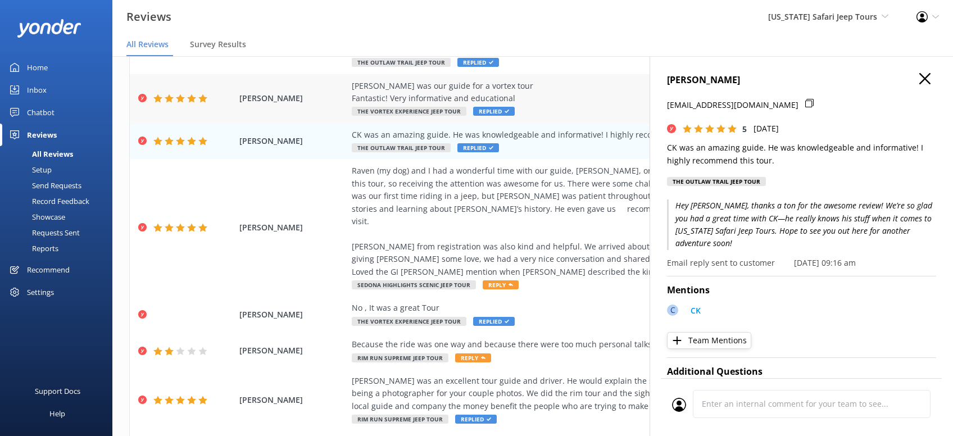
scroll to position [253, 0]
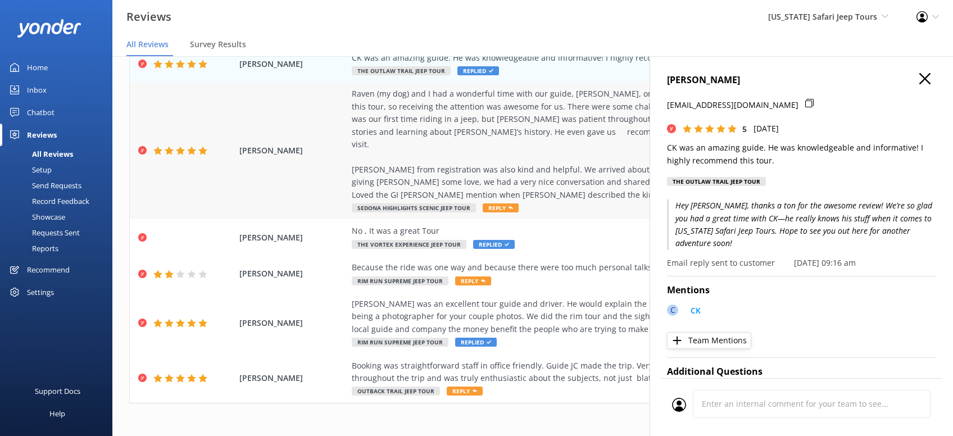
click at [500, 203] on span "Reply" at bounding box center [501, 207] width 36 height 9
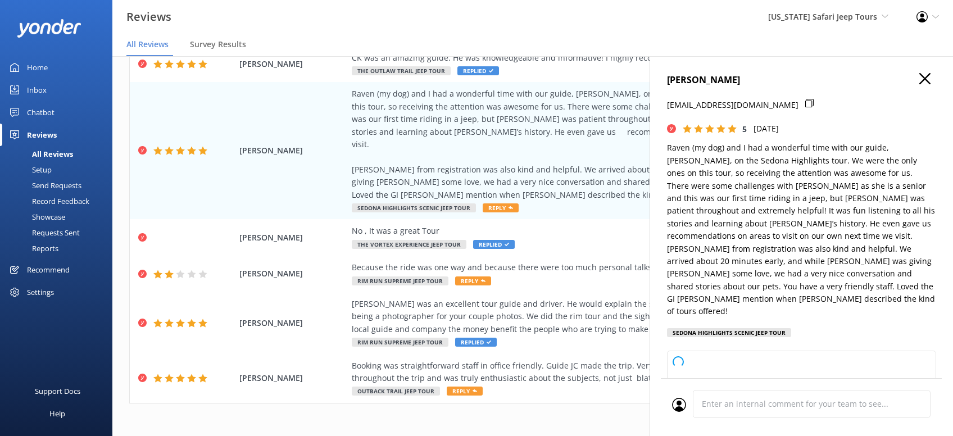
type textarea "[PERSON_NAME], thanks so much for sharing your adventure with us—and for bringi…"
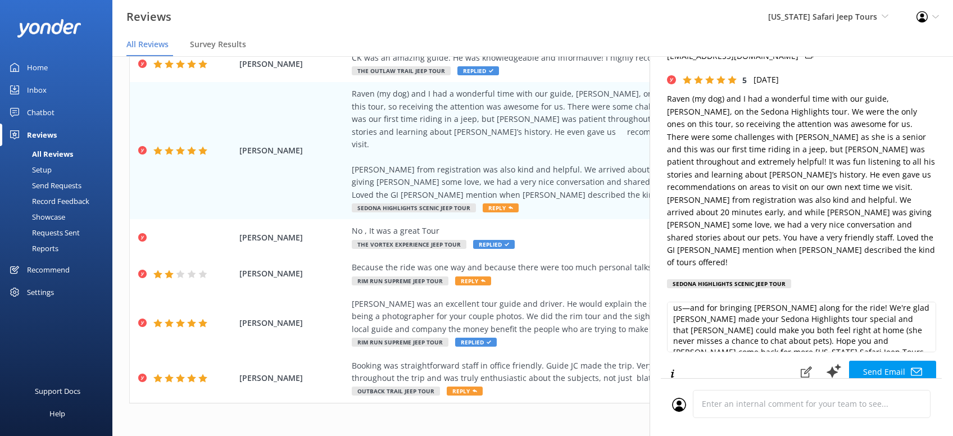
scroll to position [71, 0]
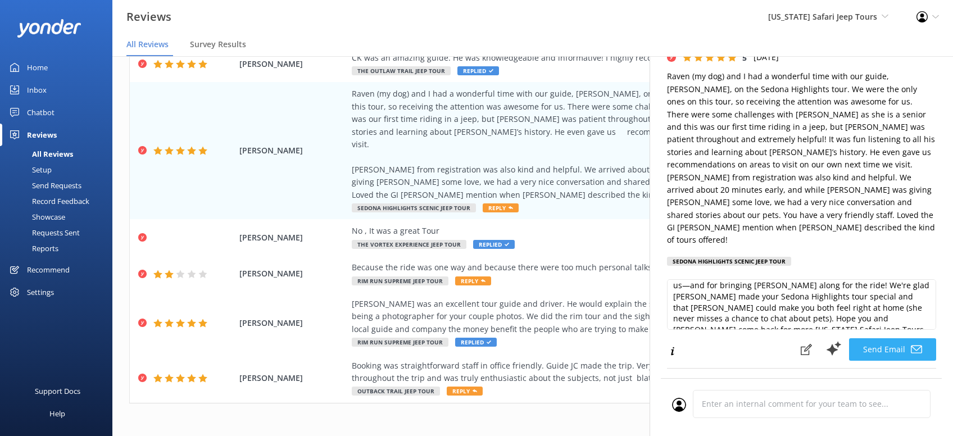
click at [903, 338] on button "Send Email" at bounding box center [892, 349] width 87 height 22
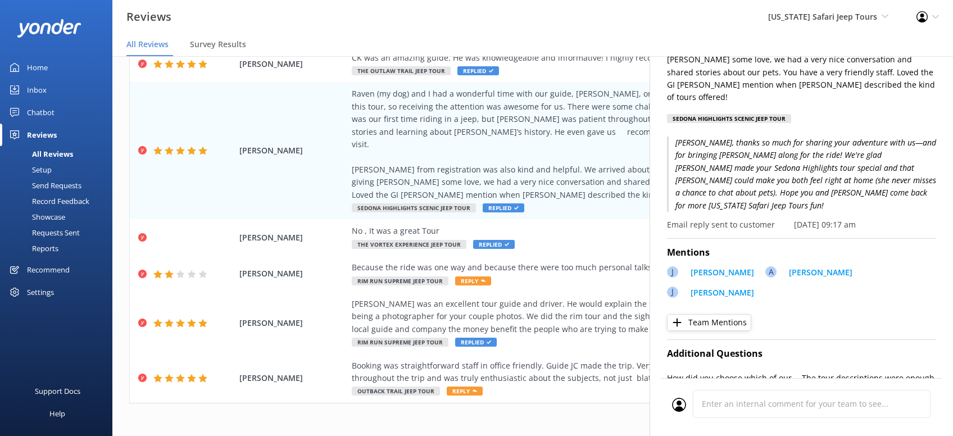
scroll to position [0, 0]
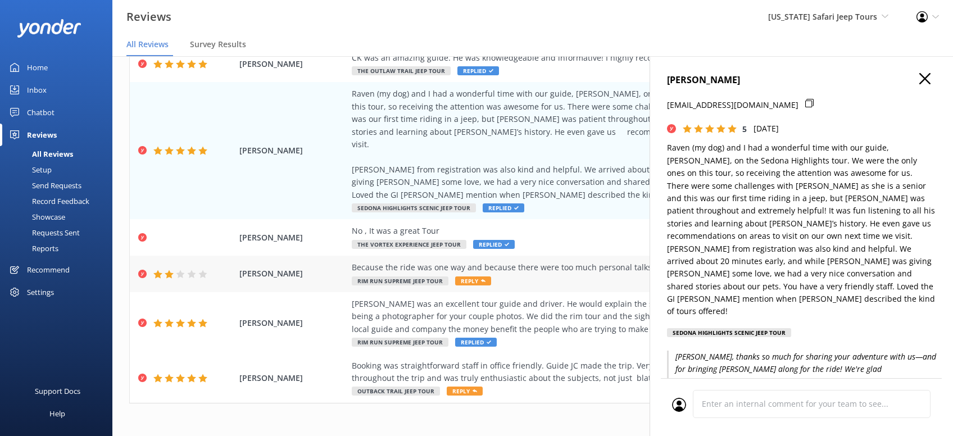
click at [473, 277] on span "Reply" at bounding box center [473, 281] width 36 height 9
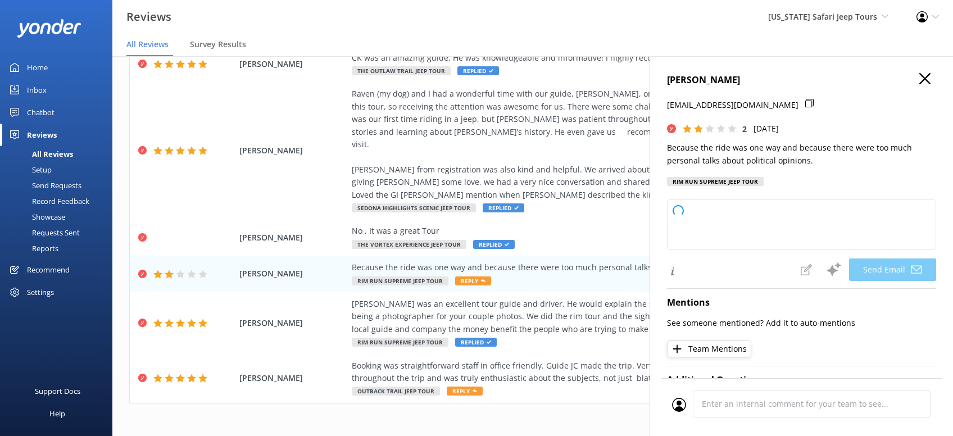
type textarea "Hey [PERSON_NAME], thanks for sharing your honest feedback. We’re sorry the tou…"
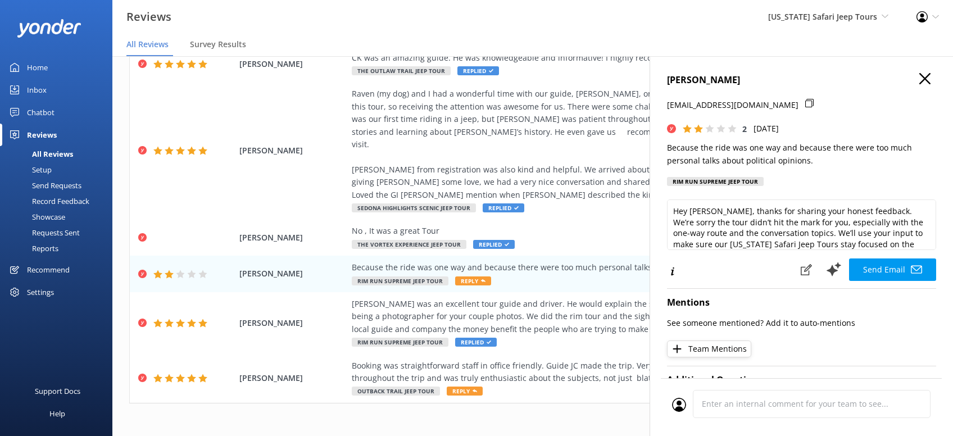
scroll to position [17, 0]
click at [925, 76] on icon "button" at bounding box center [924, 78] width 11 height 11
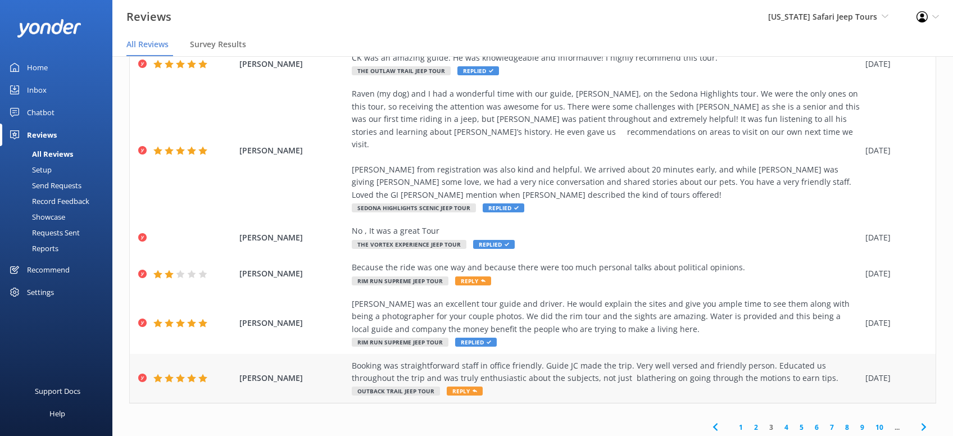
click at [466, 387] on span "Reply" at bounding box center [465, 391] width 36 height 9
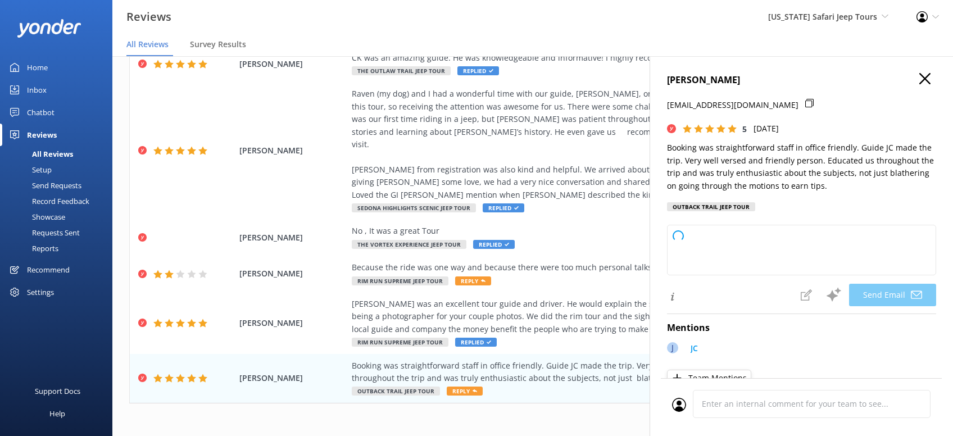
type textarea "Thanks so much, [PERSON_NAME]! We’re thrilled you had a great time with [PERSON…"
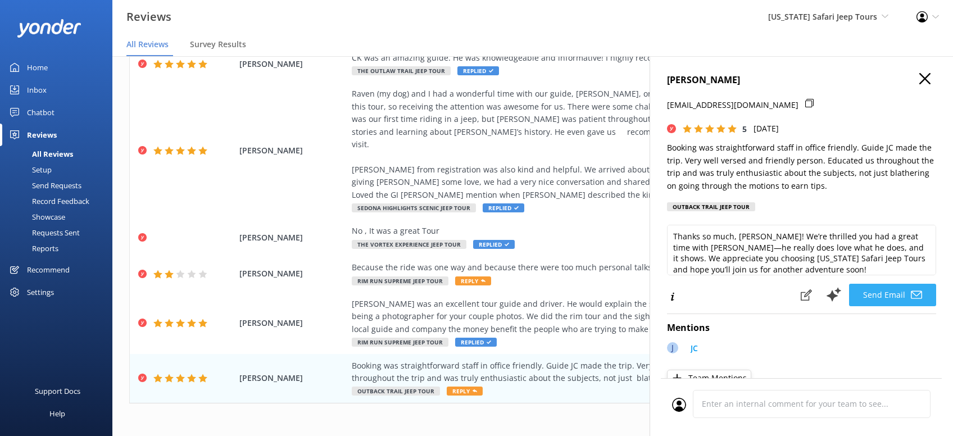
click at [896, 306] on button "Send Email" at bounding box center [892, 295] width 87 height 22
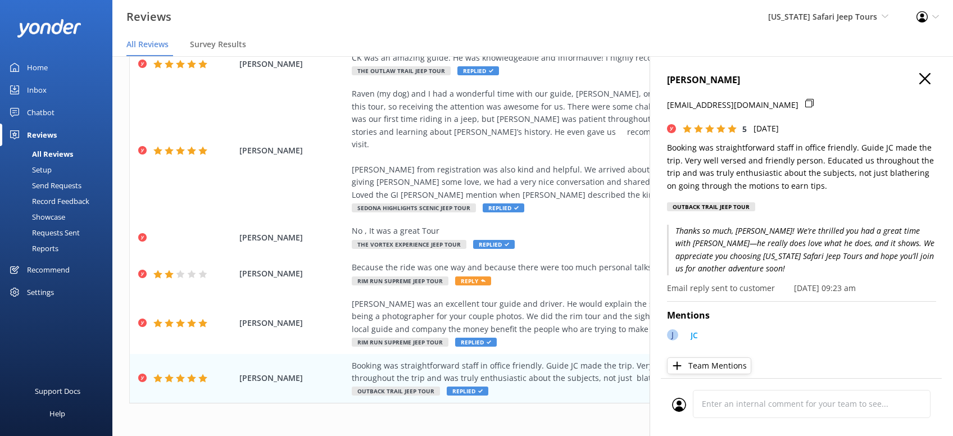
click at [924, 74] on icon "button" at bounding box center [924, 78] width 11 height 11
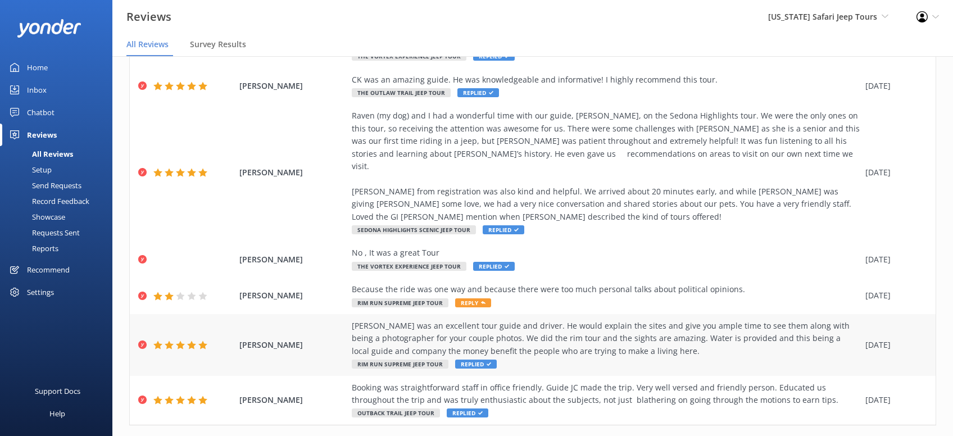
scroll to position [22, 0]
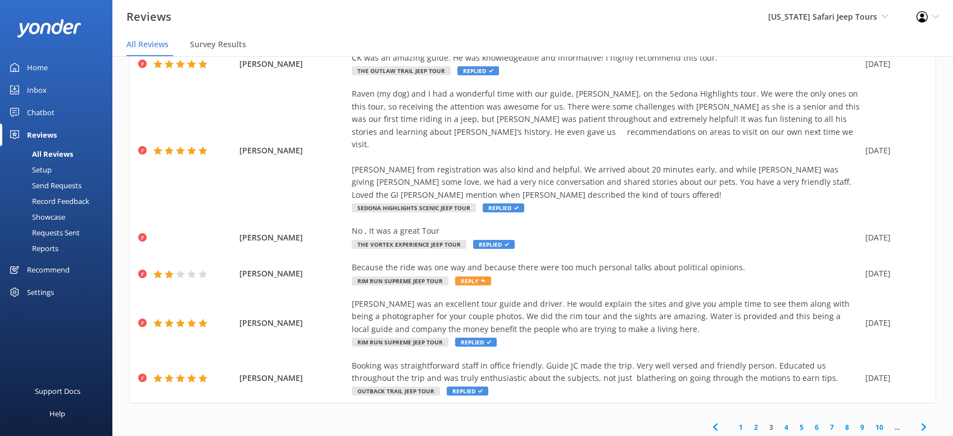
click at [758, 422] on link "2" at bounding box center [756, 427] width 15 height 11
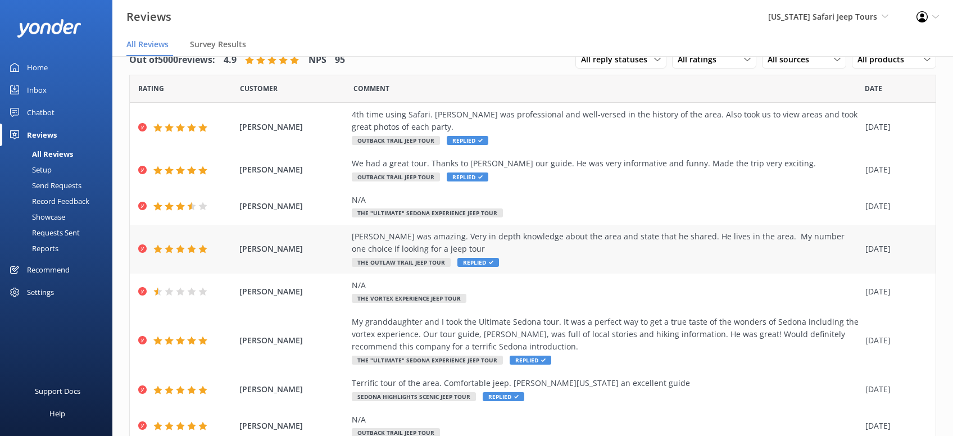
scroll to position [140, 0]
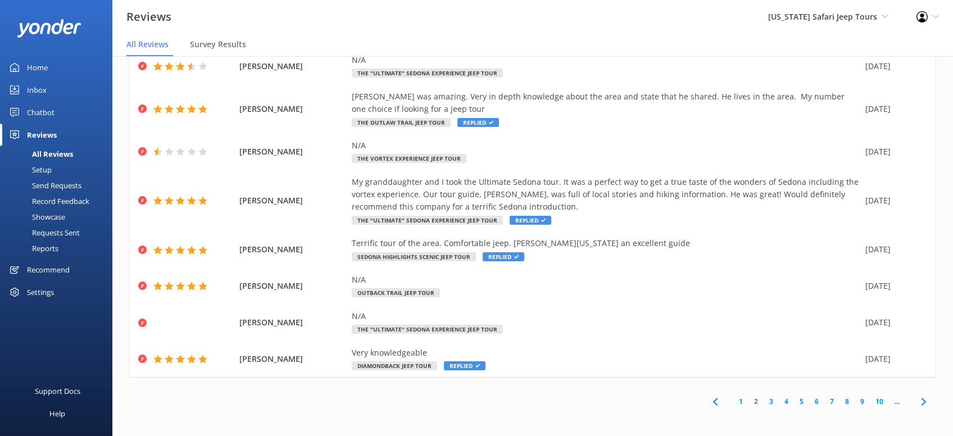
click at [741, 404] on link "1" at bounding box center [740, 401] width 15 height 11
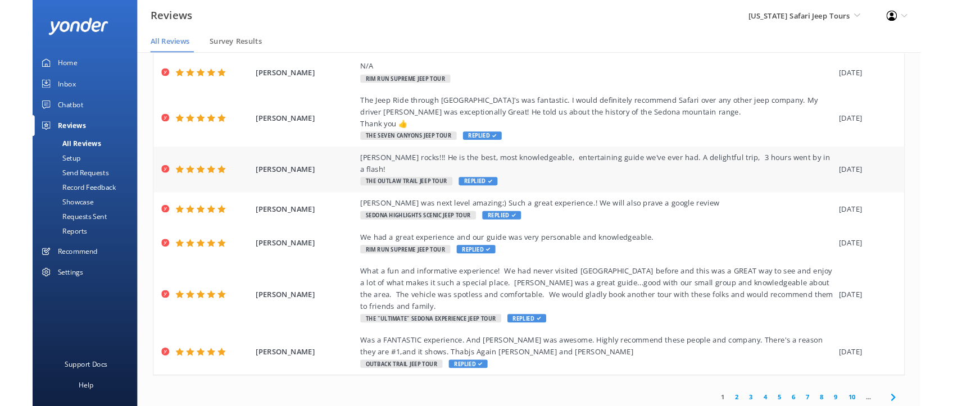
scroll to position [0, 0]
